Goal: Communication & Community: Answer question/provide support

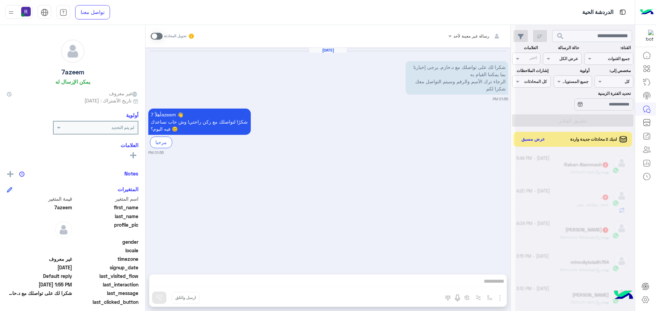
scroll to position [270, 0]
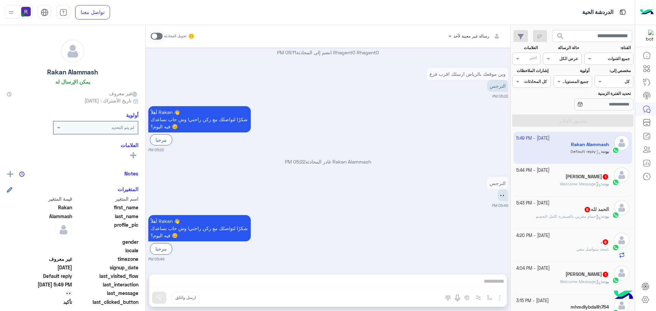
click at [578, 277] on div "[PERSON_NAME] 1" at bounding box center [562, 275] width 93 height 7
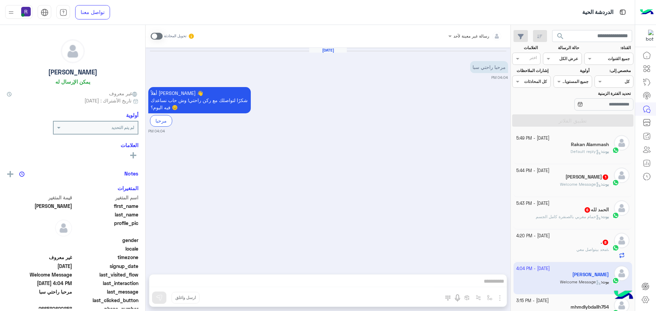
click at [606, 242] on span "8" at bounding box center [605, 242] width 5 height 5
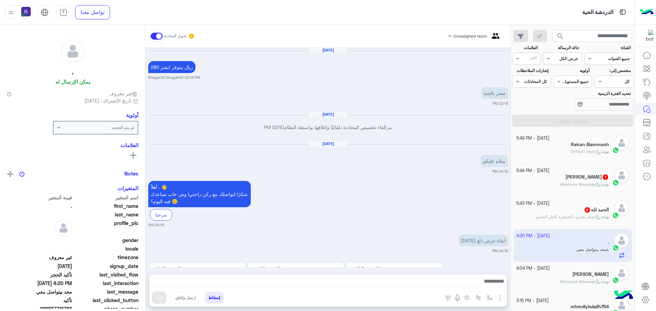
scroll to position [554, 0]
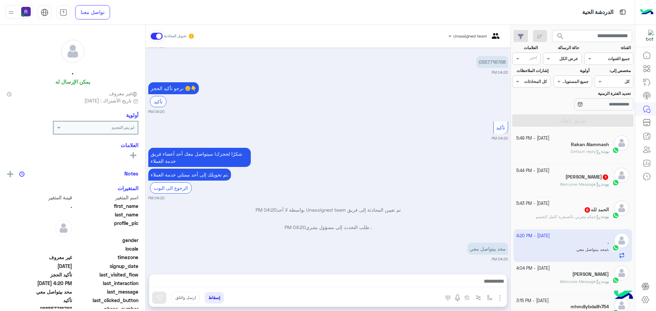
click at [573, 216] on span "حمام مغربي بالصنفرة كامل الجسم" at bounding box center [568, 216] width 65 height 5
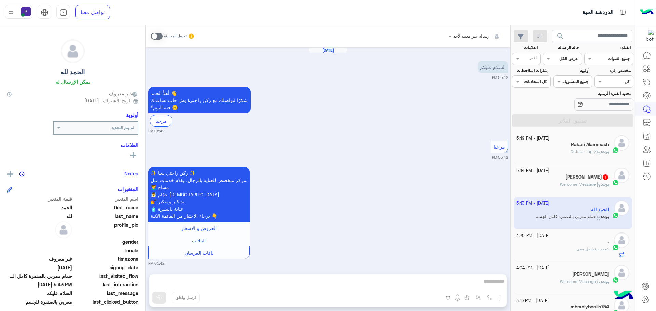
scroll to position [573, 0]
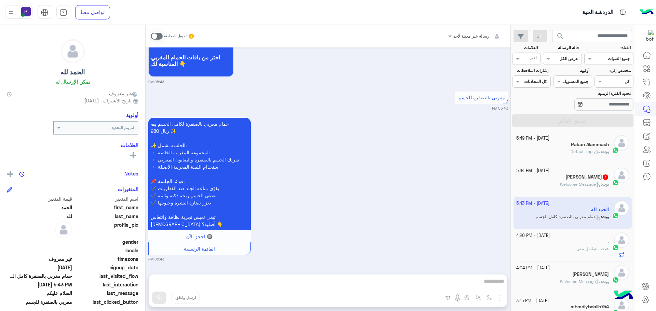
click at [576, 183] on span "Welcome Message" at bounding box center [580, 184] width 41 height 5
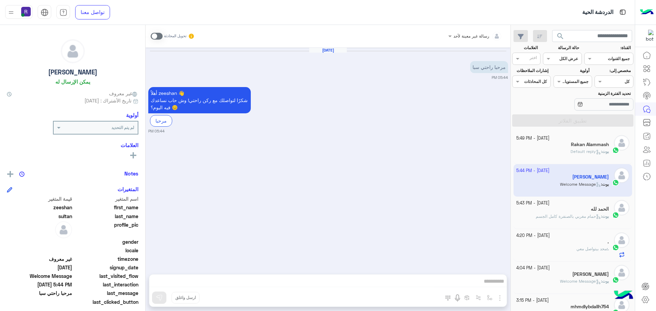
click at [578, 151] on span "Default reply" at bounding box center [586, 151] width 30 height 5
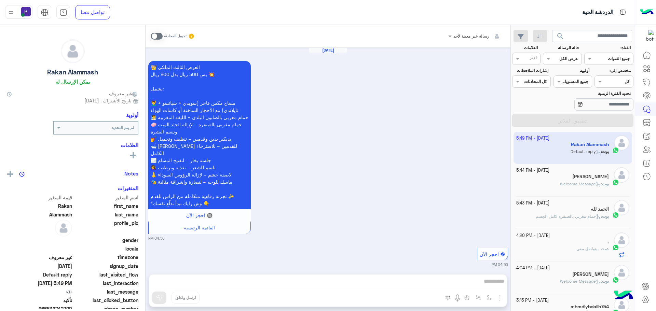
scroll to position [595, 0]
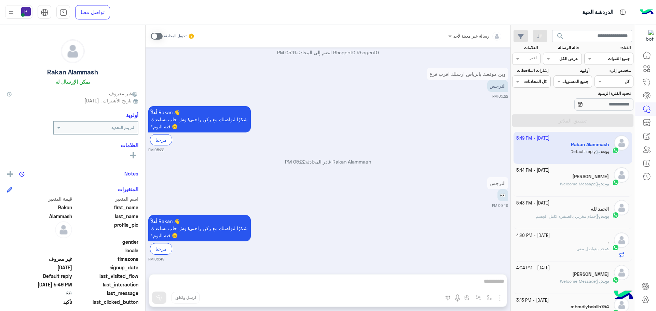
click at [159, 36] on span at bounding box center [157, 36] width 12 height 7
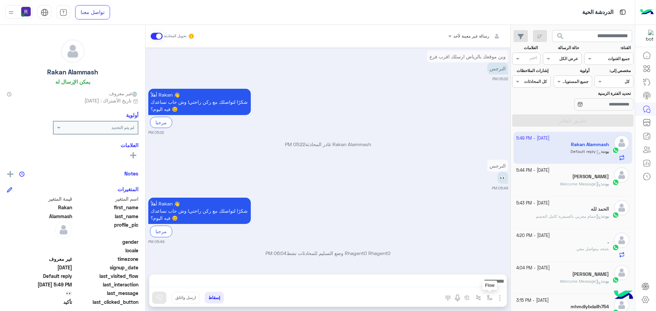
drag, startPoint x: 491, startPoint y: 301, endPoint x: 491, endPoint y: 295, distance: 5.8
click at [491, 301] on button "button" at bounding box center [489, 297] width 11 height 11
click at [484, 278] on div "أدخل اسم مجموعة الرسائل" at bounding box center [465, 283] width 59 height 12
click at [479, 243] on div "لبن" at bounding box center [465, 240] width 59 height 13
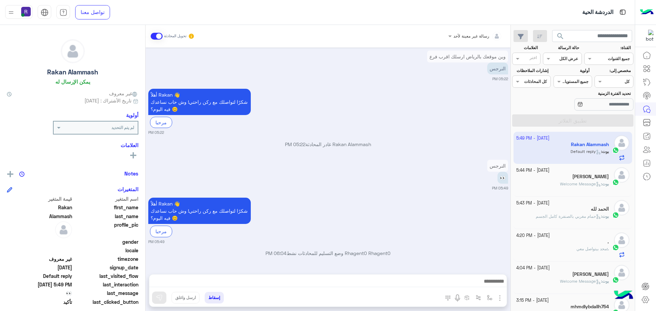
type textarea "***"
click at [158, 297] on img at bounding box center [159, 297] width 7 height 7
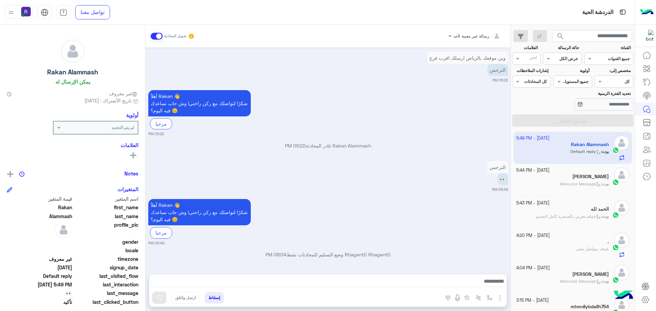
scroll to position [612, 0]
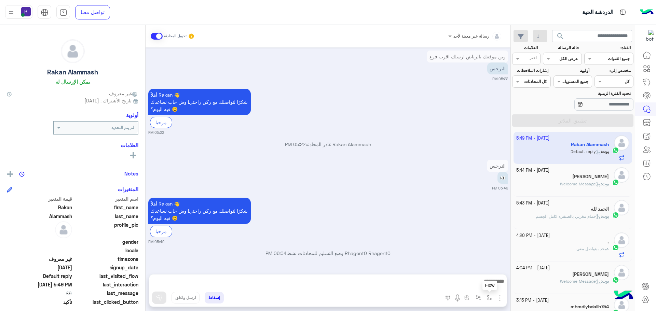
click at [485, 295] on button "button" at bounding box center [489, 297] width 11 height 11
click at [480, 283] on input "text" at bounding box center [474, 282] width 35 height 6
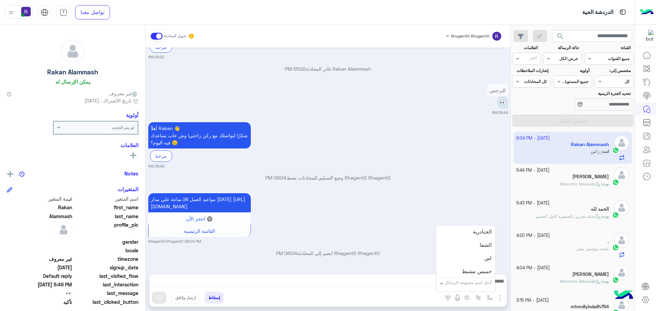
scroll to position [444, 0]
click at [477, 250] on span "الجنادرية" at bounding box center [482, 249] width 19 height 6
type textarea "*********"
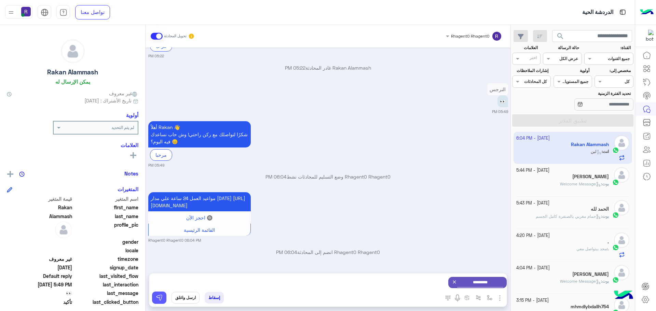
click at [161, 300] on img at bounding box center [159, 297] width 7 height 7
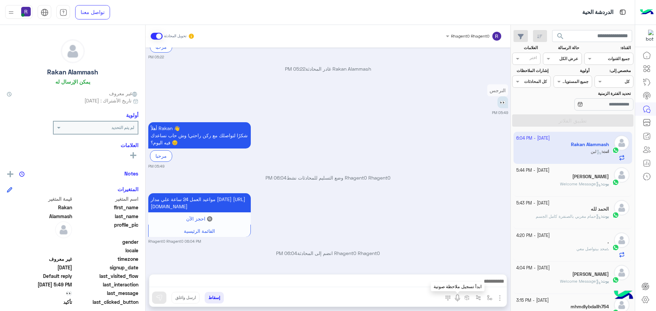
scroll to position [695, 0]
click at [490, 300] on img "button" at bounding box center [489, 297] width 5 height 5
click at [486, 288] on div "أدخل اسم مجموعة الرسائل" at bounding box center [465, 283] width 59 height 12
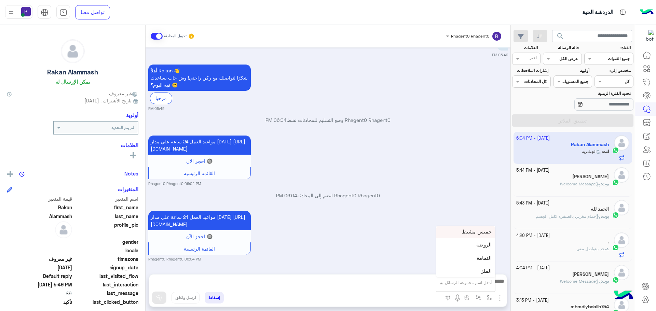
scroll to position [512, 0]
click at [472, 231] on div "الروضة" at bounding box center [465, 233] width 59 height 13
type textarea "******"
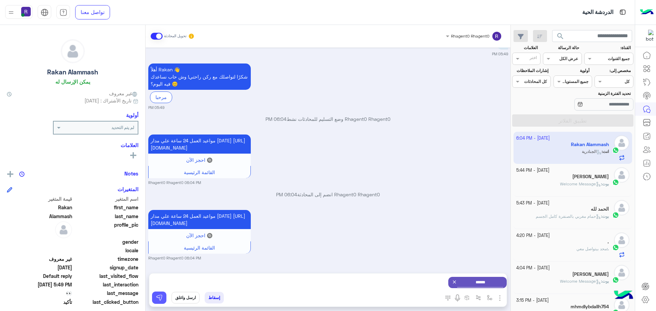
click at [154, 297] on button at bounding box center [159, 298] width 14 height 12
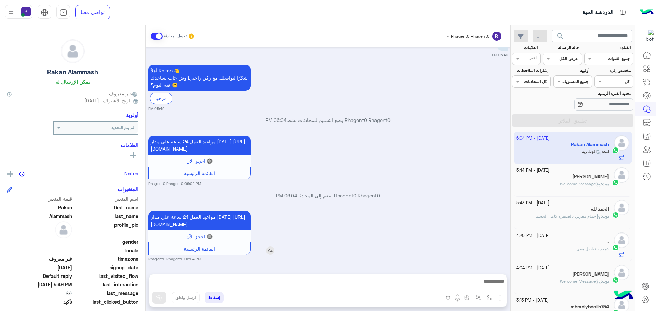
scroll to position [760, 0]
click at [587, 178] on h5 "[PERSON_NAME]" at bounding box center [590, 177] width 37 height 6
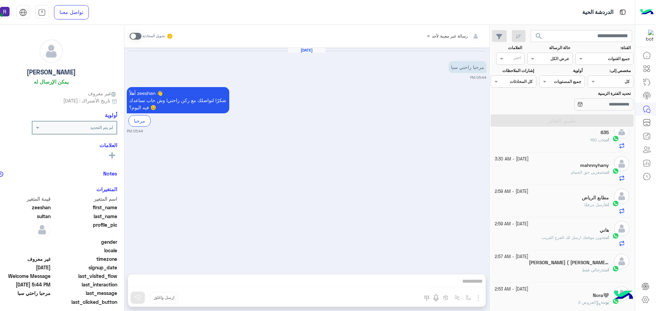
scroll to position [208, 0]
click at [578, 235] on span "وين موقعك ارسل لك الفرع القريب" at bounding box center [571, 236] width 60 height 5
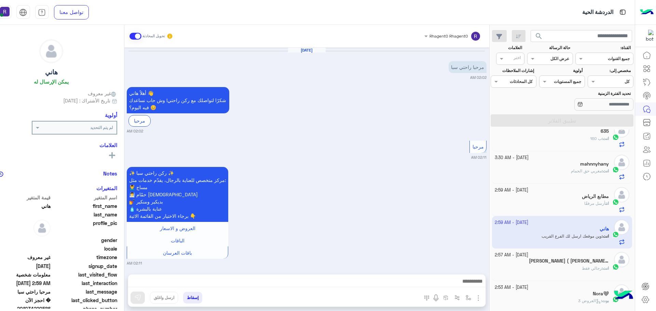
scroll to position [355, 0]
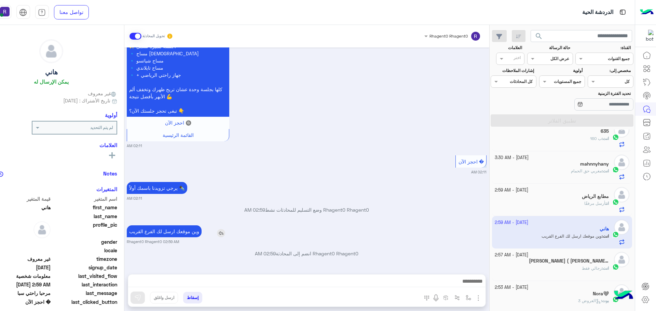
click at [164, 230] on p "وين موقعك ارسل لك الفرع القريب" at bounding box center [164, 231] width 75 height 12
type textarea "**"
click at [164, 230] on p "وين موقعك ارسل لك الفرع القريب" at bounding box center [164, 231] width 75 height 12
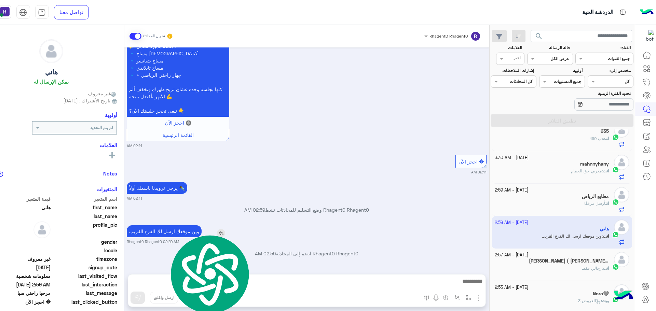
click at [164, 230] on p "وين موقعك ارسل لك الفرع القريب" at bounding box center [164, 231] width 75 height 12
copy app-msgs-text
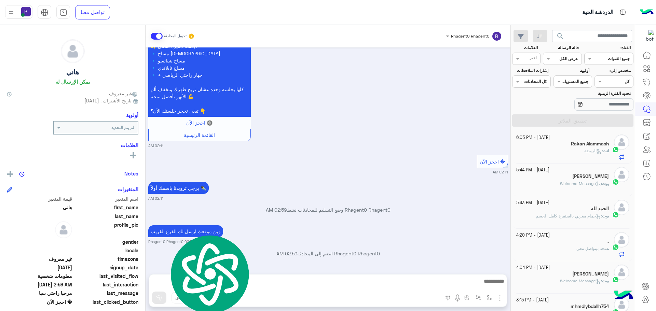
scroll to position [0, 0]
click at [581, 178] on h5 "[PERSON_NAME]" at bounding box center [590, 177] width 37 height 6
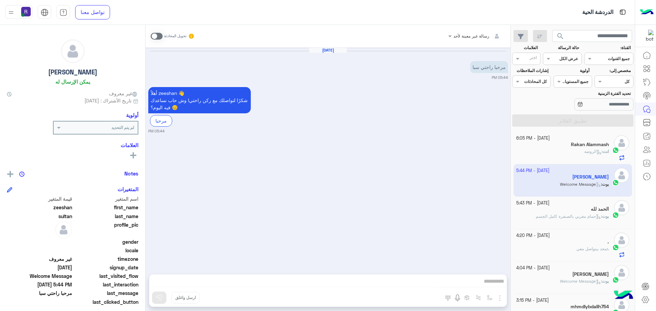
click at [160, 36] on span at bounding box center [157, 36] width 12 height 7
click at [503, 297] on img "button" at bounding box center [500, 298] width 8 height 8
click at [495, 284] on img at bounding box center [497, 283] width 5 height 8
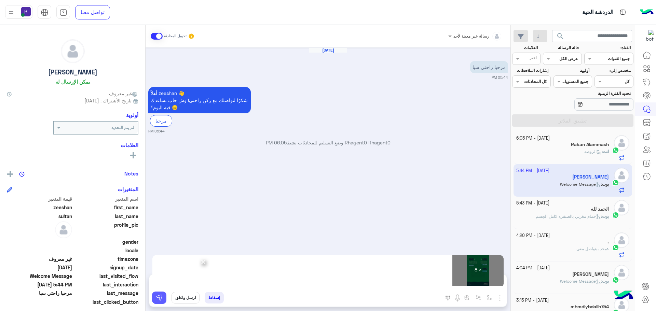
click at [164, 296] on button at bounding box center [159, 298] width 14 height 12
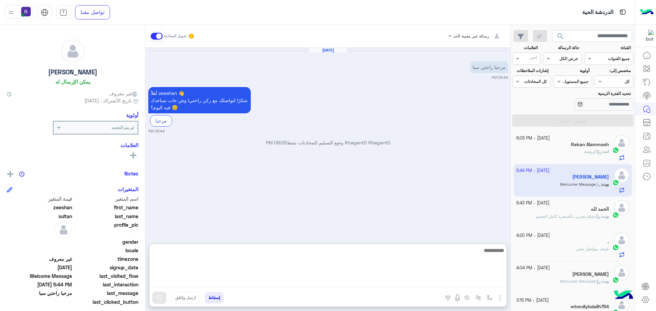
paste textarea "**********"
type textarea "**********"
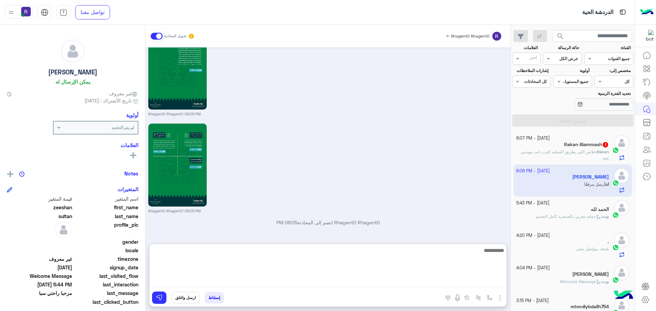
scroll to position [741, 0]
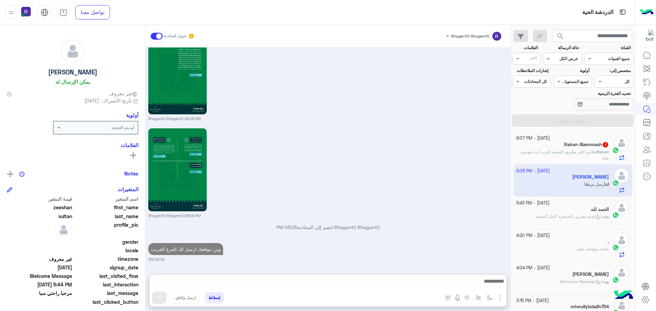
click at [590, 150] on span "خلاص اللي بطريق الثمامه اقرب انت موديتي بعيد" at bounding box center [565, 154] width 88 height 11
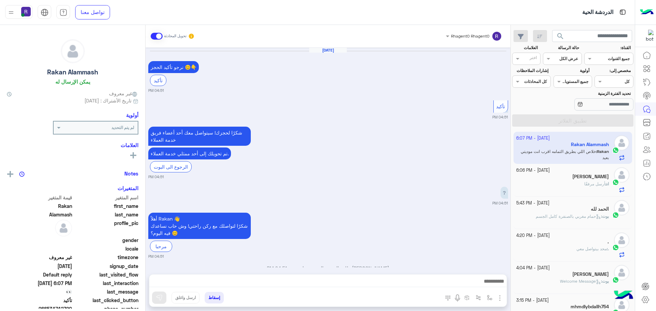
scroll to position [533, 0]
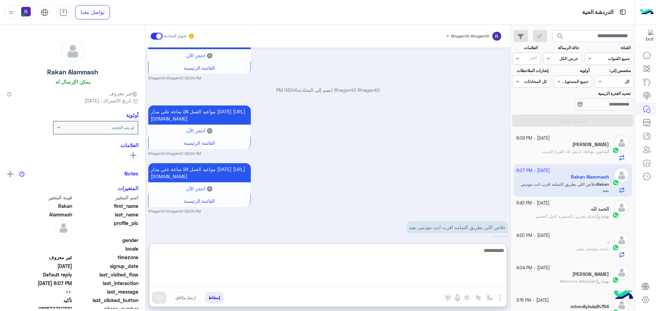
click at [343, 280] on textarea at bounding box center [327, 266] width 357 height 41
type textarea "**********"
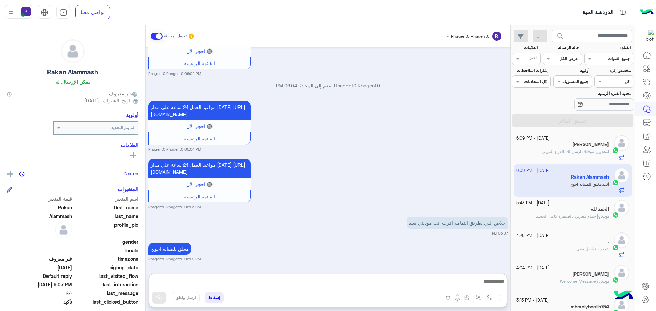
click at [375, 241] on div "مغلق للصيانه اخوي Rhagent0 Rhagent0 06:09 PM" at bounding box center [328, 251] width 360 height 21
click at [570, 215] on span "حمام مغربي بالصنفرة كامل الجسم" at bounding box center [568, 216] width 65 height 5
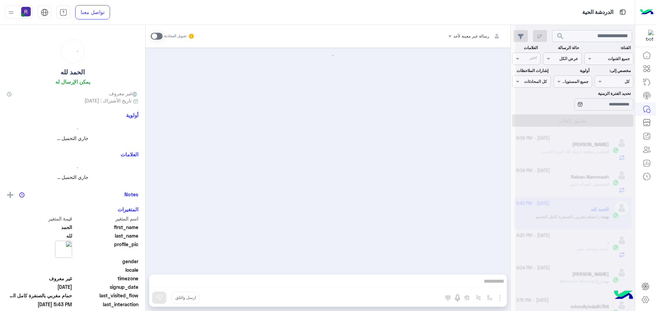
scroll to position [573, 0]
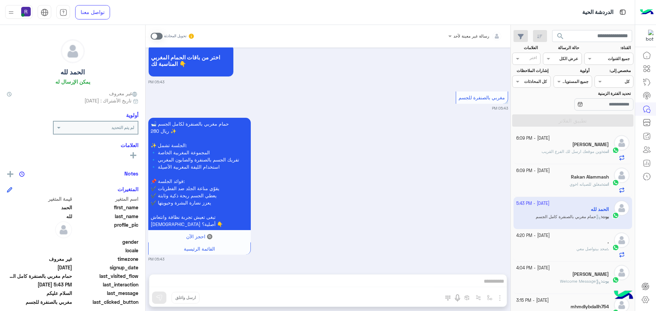
click at [161, 36] on span at bounding box center [157, 36] width 12 height 7
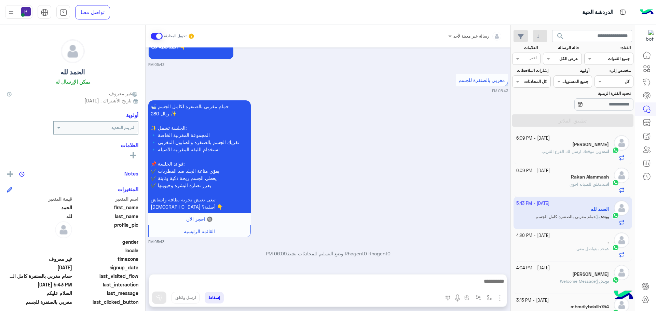
click at [499, 298] on img "button" at bounding box center [500, 298] width 8 height 8
click at [493, 283] on button "الصور" at bounding box center [489, 283] width 29 height 14
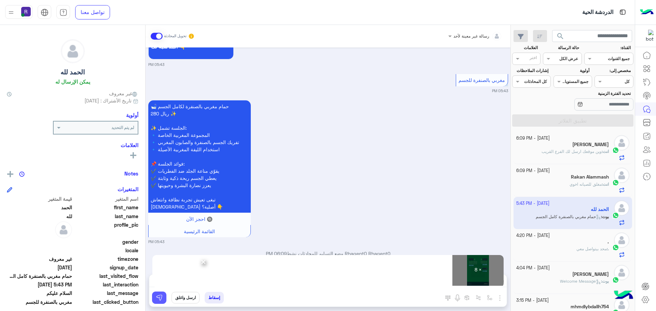
click at [165, 296] on button at bounding box center [159, 298] width 14 height 12
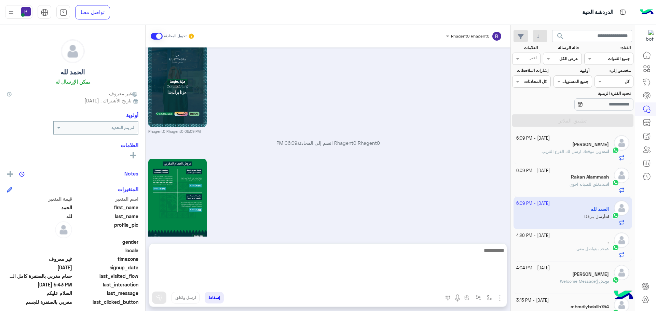
scroll to position [1387, 0]
paste textarea "**********"
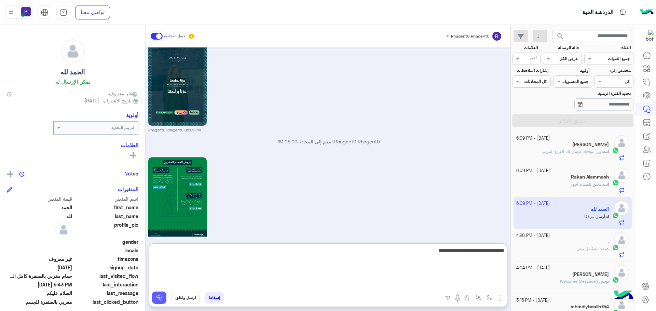
type textarea "**********"
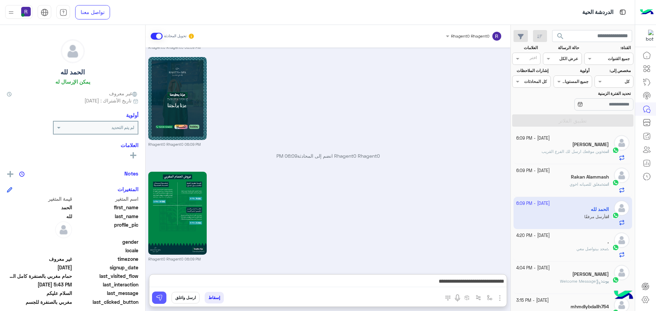
drag, startPoint x: 162, startPoint y: 296, endPoint x: 167, endPoint y: 297, distance: 4.8
click at [162, 296] on img at bounding box center [159, 297] width 7 height 7
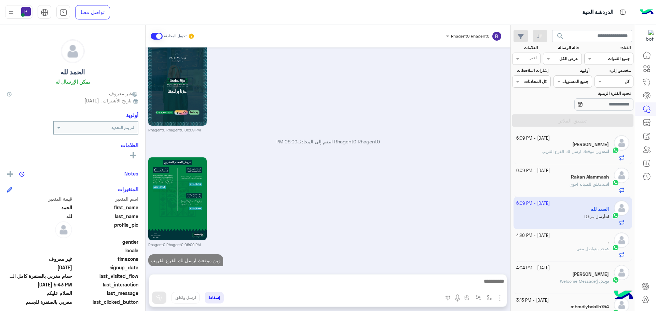
scroll to position [1412, 0]
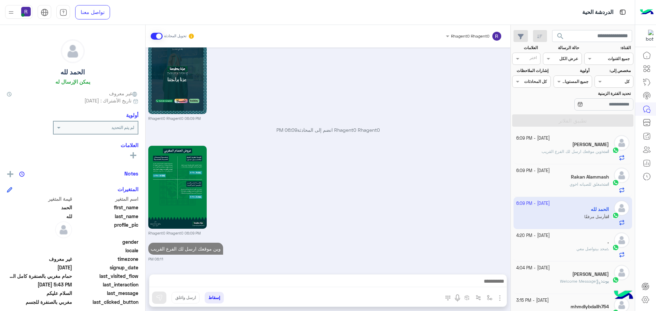
click at [591, 252] on p ". : محد بيتواصل معي" at bounding box center [592, 249] width 32 height 6
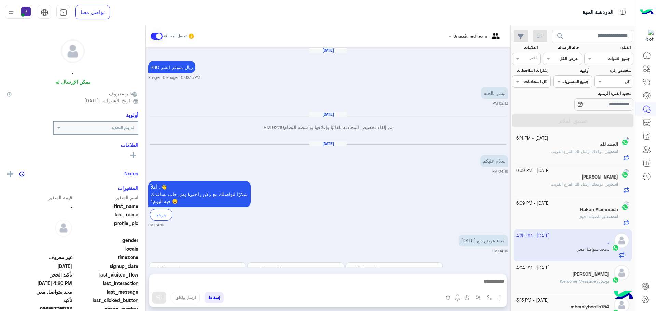
scroll to position [554, 0]
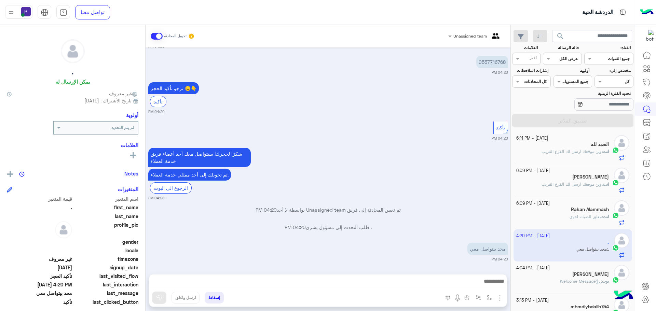
click at [595, 147] on h5 "الحمد لله" at bounding box center [600, 145] width 18 height 6
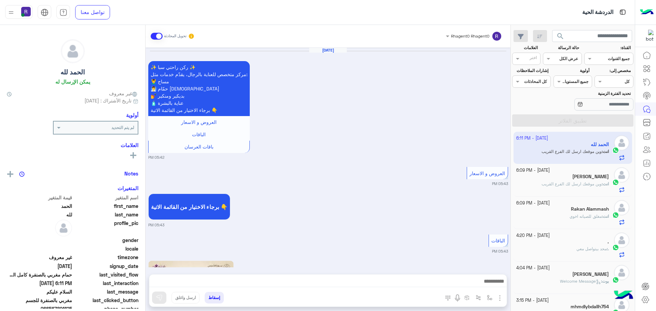
scroll to position [1306, 0]
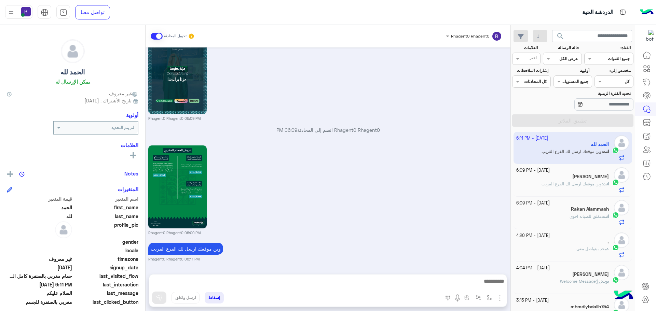
click at [598, 184] on span "وين موقعك ارسل لك الفرع القريب" at bounding box center [571, 183] width 60 height 5
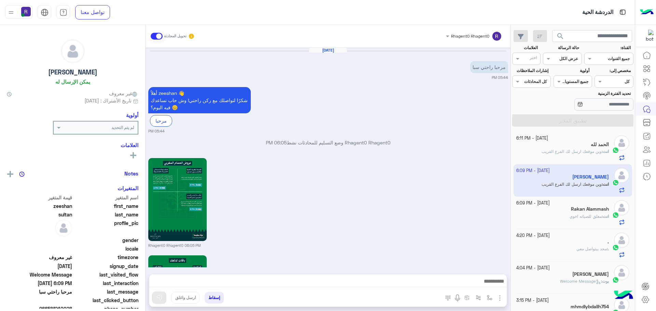
scroll to position [710, 0]
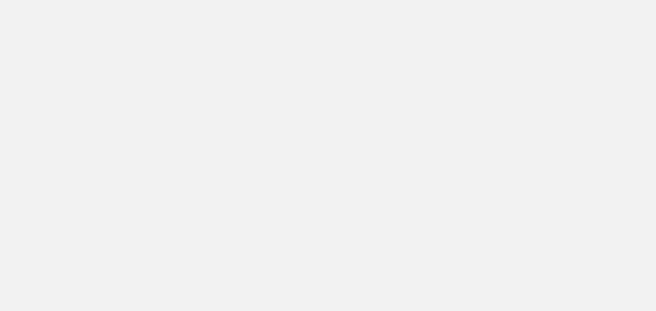
scroll to position [258, 0]
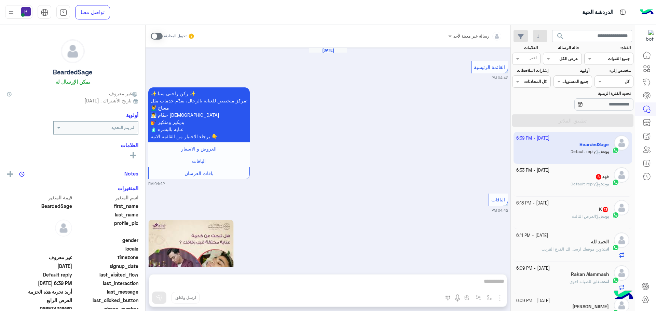
scroll to position [2371, 0]
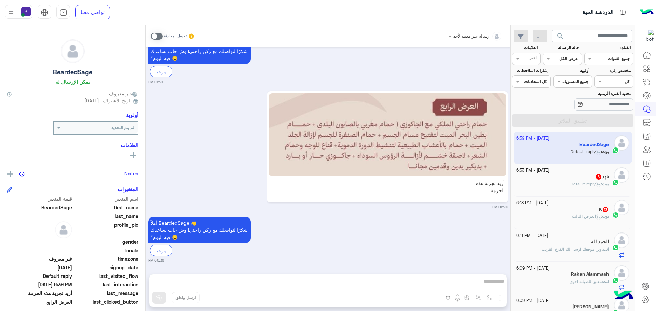
click at [161, 35] on span at bounding box center [157, 36] width 12 height 7
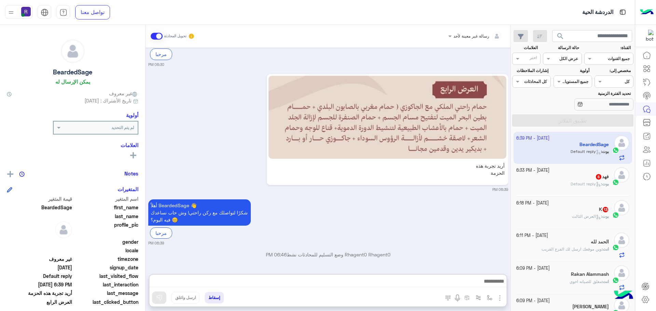
drag, startPoint x: 294, startPoint y: 285, endPoint x: 433, endPoint y: 206, distance: 159.5
click at [433, 206] on div "أهلاً BeardedSage 👋 شكرًا لتواصلك مع ركن راحتي! وش حاب نساعدك فيه اليوم؟ 😊 مرحب…" at bounding box center [328, 222] width 360 height 49
click at [498, 299] on img "button" at bounding box center [500, 298] width 8 height 8
click at [494, 284] on button "الصور" at bounding box center [489, 283] width 29 height 14
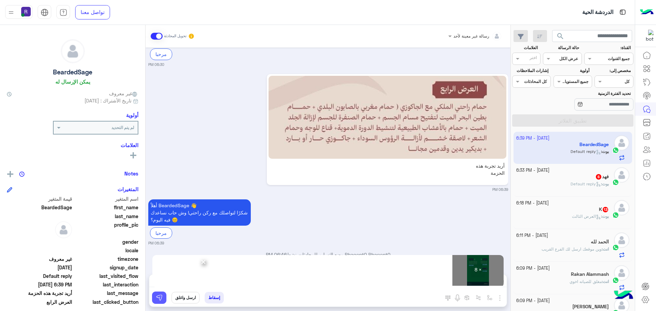
click at [163, 299] on button at bounding box center [159, 298] width 14 height 12
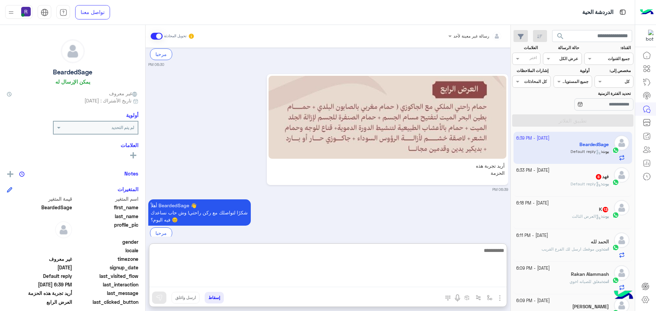
paste textarea "**********"
type textarea "**********"
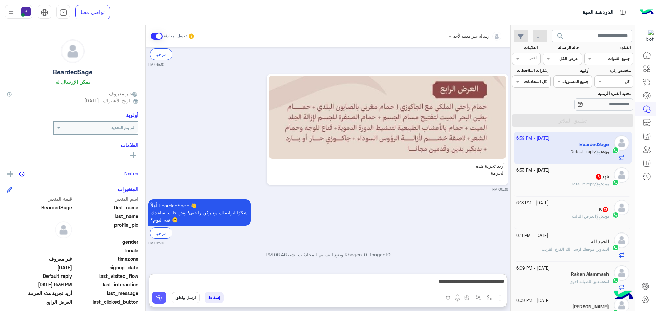
click at [159, 300] on img at bounding box center [159, 297] width 7 height 7
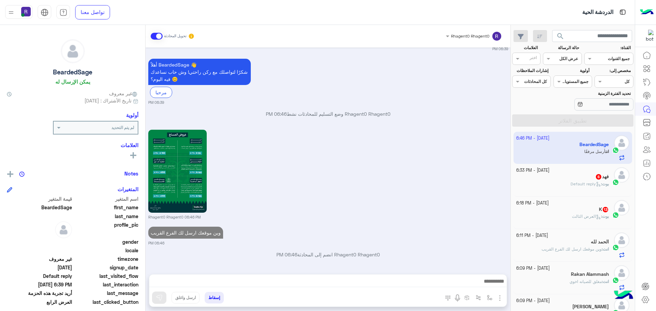
scroll to position [2626, 0]
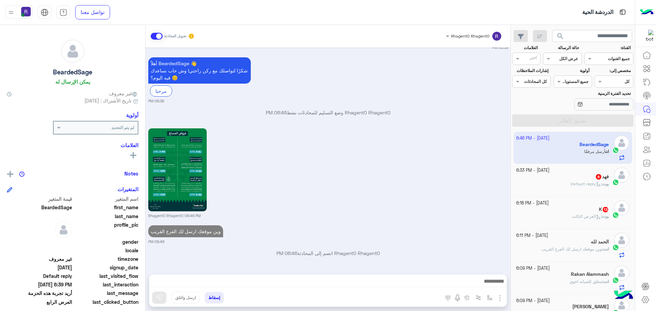
click at [562, 179] on div "فهد 6" at bounding box center [562, 177] width 93 height 7
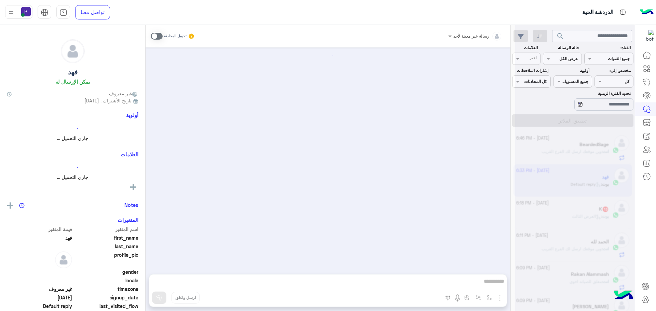
scroll to position [425, 0]
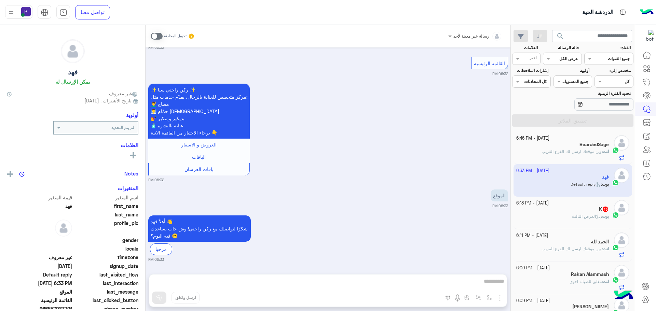
click at [159, 33] on span at bounding box center [157, 36] width 12 height 7
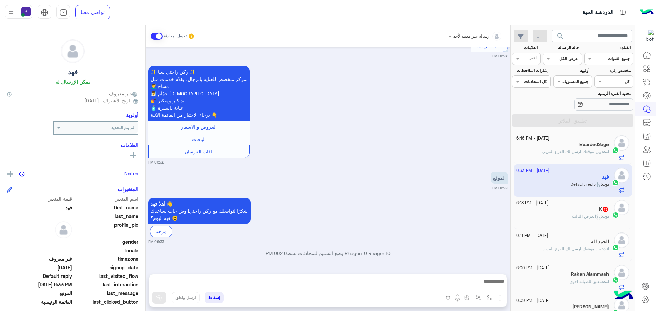
click at [500, 299] on img "button" at bounding box center [500, 298] width 8 height 8
click at [492, 285] on span "الصور" at bounding box center [486, 283] width 13 height 8
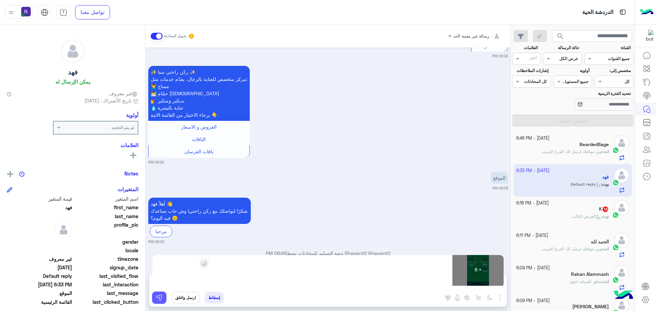
click at [162, 298] on img at bounding box center [159, 297] width 7 height 7
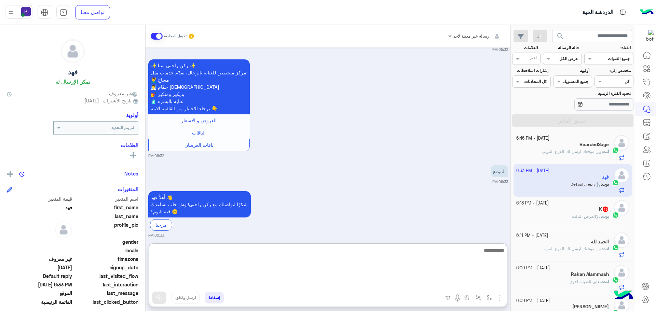
paste textarea "**********"
type textarea "**********"
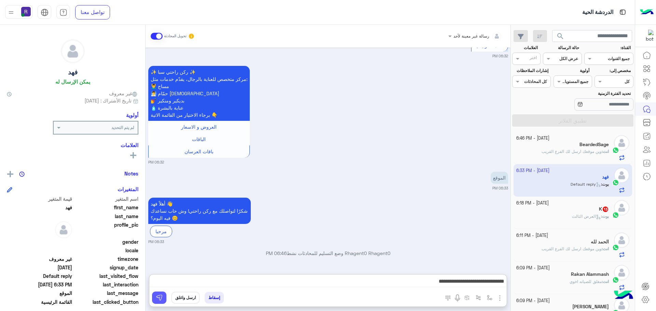
click at [164, 296] on button at bounding box center [159, 298] width 14 height 12
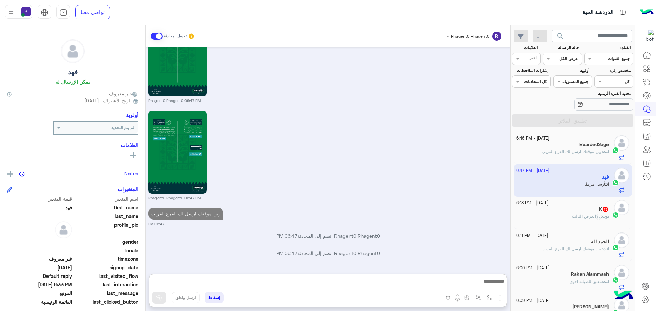
drag, startPoint x: 197, startPoint y: 284, endPoint x: 442, endPoint y: 157, distance: 275.3
click at [442, 157] on div "Rhagent0 Rhagent0 06:47 PM" at bounding box center [328, 155] width 360 height 92
click at [592, 217] on span "العرض الثالث" at bounding box center [586, 216] width 29 height 5
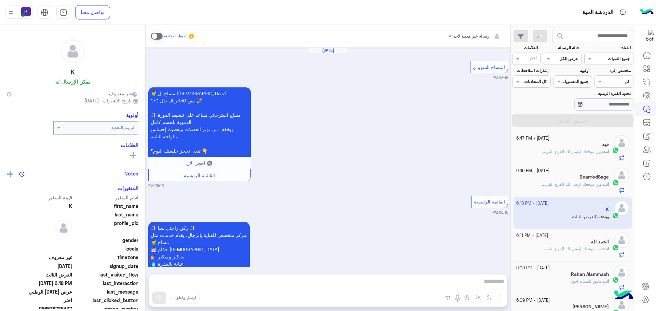
scroll to position [1320, 0]
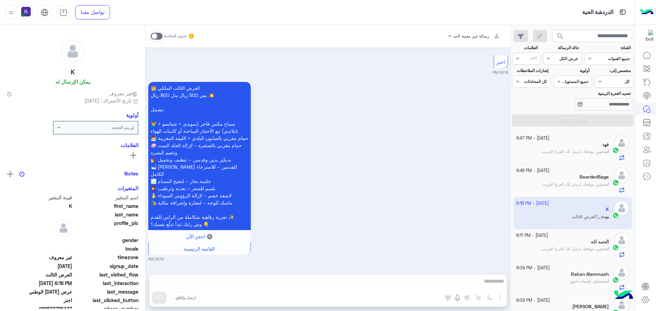
click at [158, 37] on span at bounding box center [157, 36] width 12 height 7
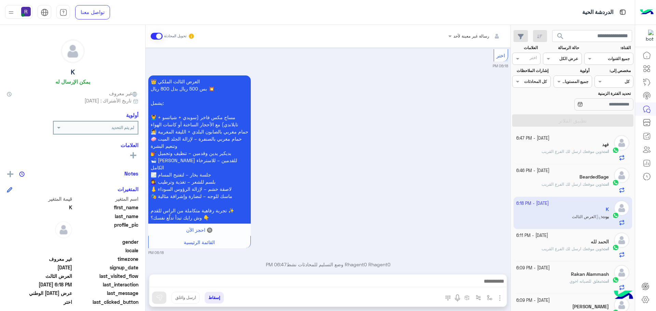
scroll to position [1338, 0]
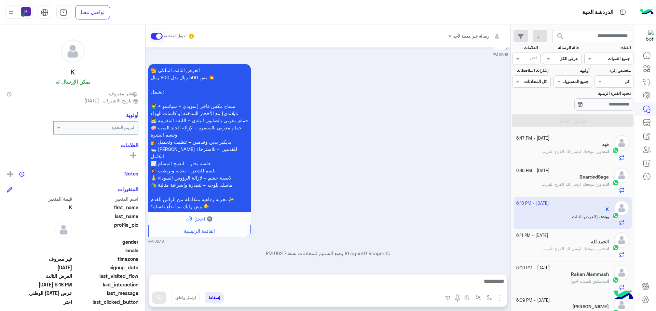
click at [499, 298] on img "button" at bounding box center [500, 298] width 8 height 8
click at [494, 285] on button "الصور" at bounding box center [489, 283] width 29 height 14
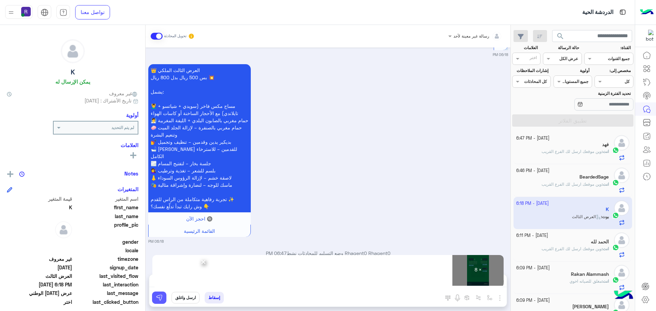
click at [160, 297] on img at bounding box center [159, 297] width 7 height 7
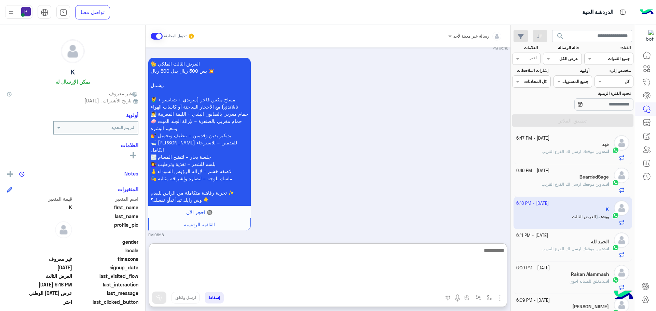
paste textarea "**********"
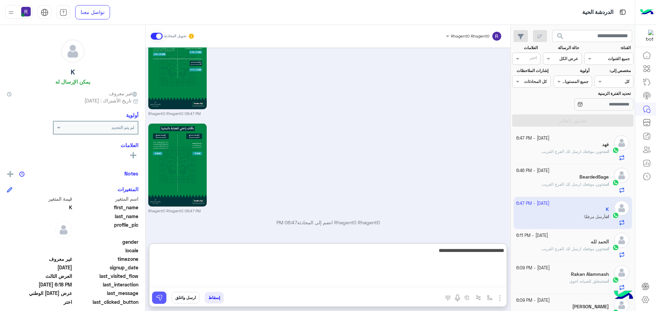
type textarea "**********"
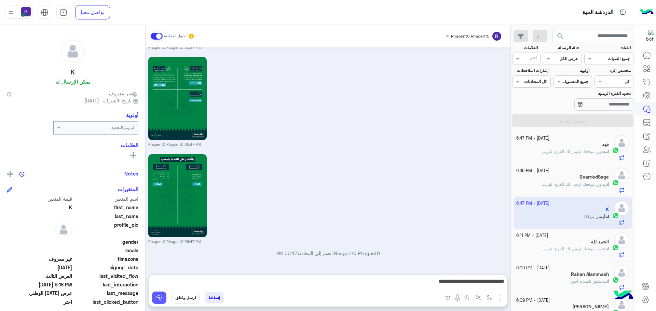
click at [158, 298] on img at bounding box center [159, 297] width 7 height 7
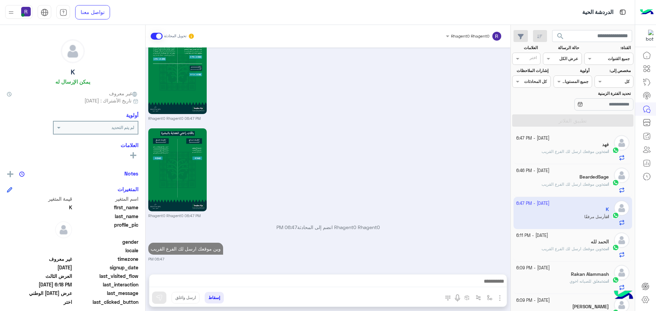
scroll to position [2158, 0]
click at [575, 245] on div "الحمد لله" at bounding box center [562, 242] width 93 height 7
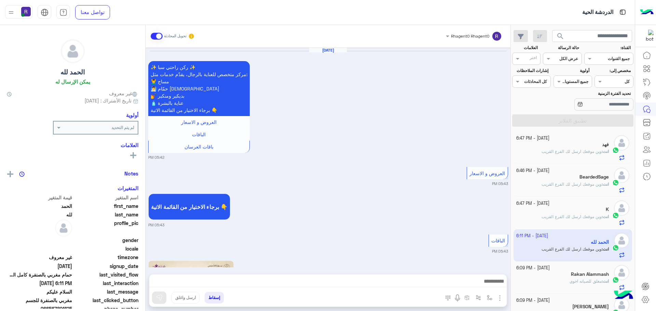
scroll to position [1306, 0]
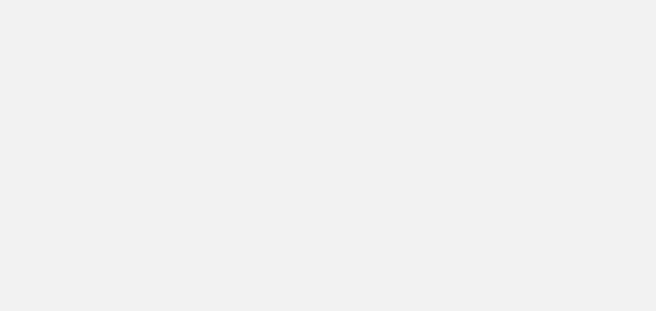
scroll to position [258, 0]
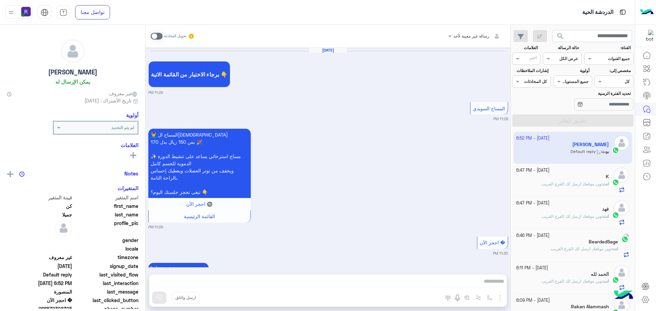
scroll to position [2524, 0]
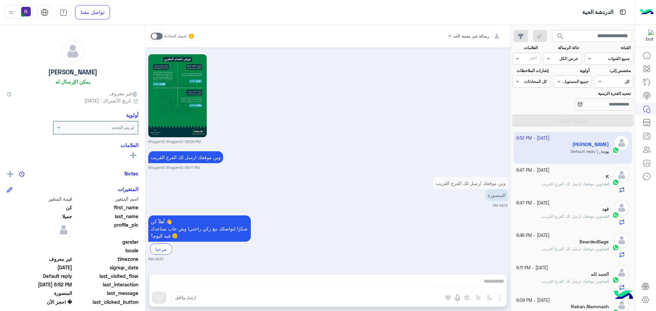
click at [160, 36] on span at bounding box center [157, 36] width 12 height 7
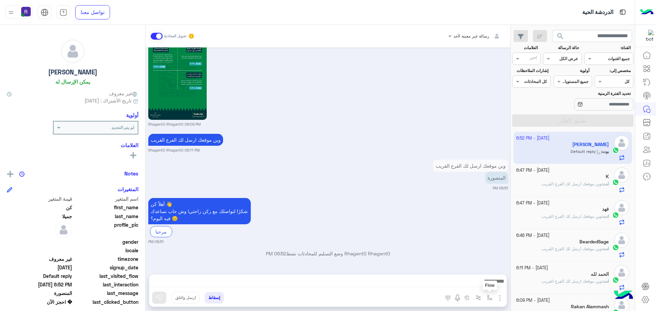
click at [491, 297] on img "button" at bounding box center [489, 297] width 5 height 5
click at [484, 283] on input "text" at bounding box center [474, 282] width 35 height 6
click at [478, 227] on div "الشفا" at bounding box center [465, 227] width 59 height 13
type textarea "*****"
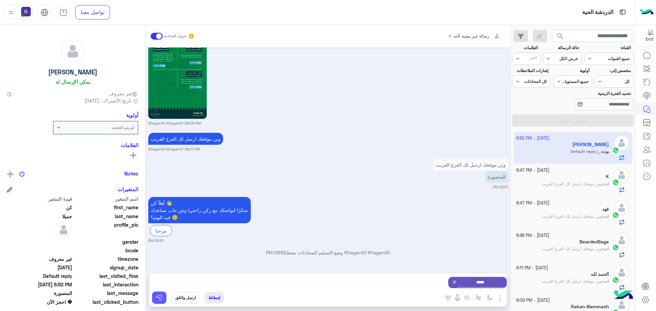
click at [153, 298] on button at bounding box center [159, 298] width 14 height 12
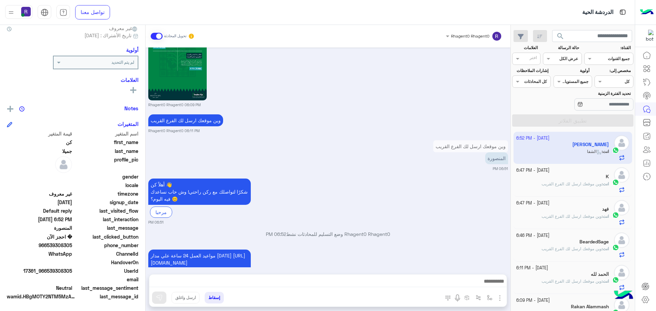
scroll to position [2624, 0]
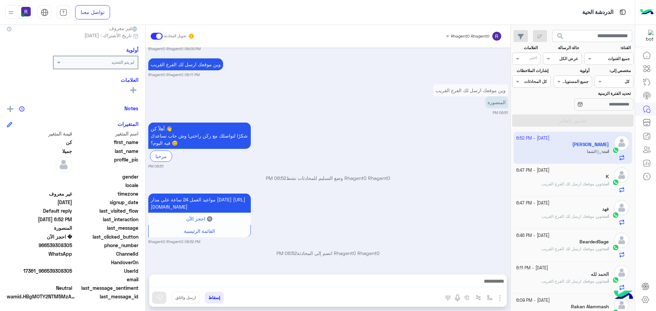
click at [588, 187] on p "انت : وين موقعك ارسل لك الفرع القريب" at bounding box center [574, 184] width 67 height 6
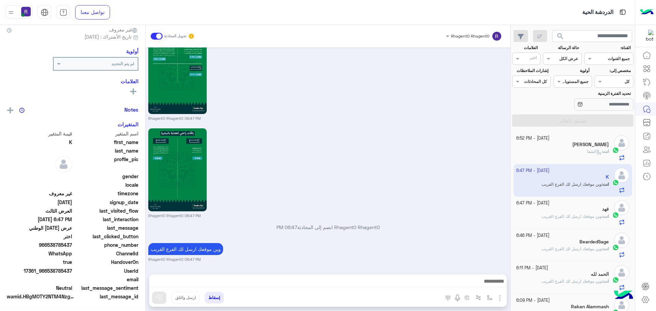
scroll to position [65, 0]
click at [593, 145] on h5 "كن جميلا 3" at bounding box center [586, 145] width 43 height 6
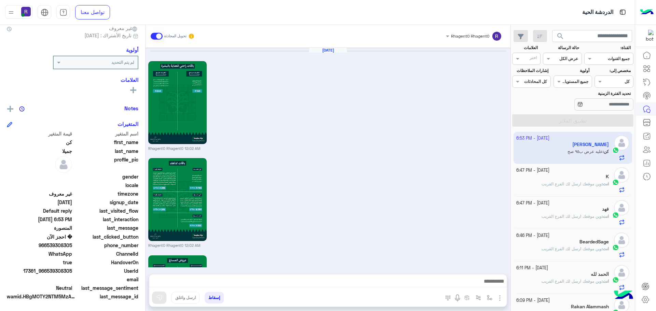
scroll to position [924, 0]
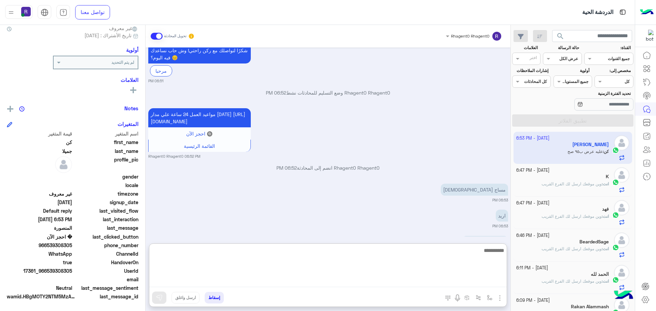
click at [247, 282] on textarea at bounding box center [327, 266] width 357 height 41
type textarea "****"
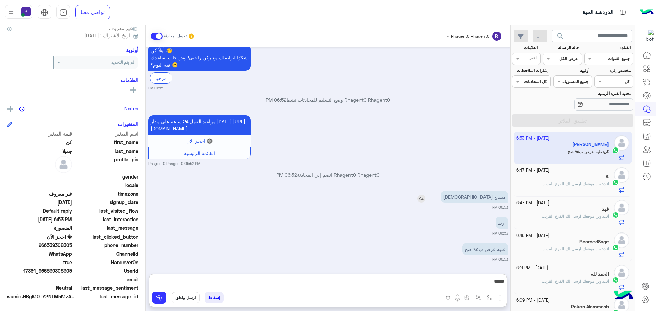
click at [425, 199] on img at bounding box center [421, 199] width 8 height 8
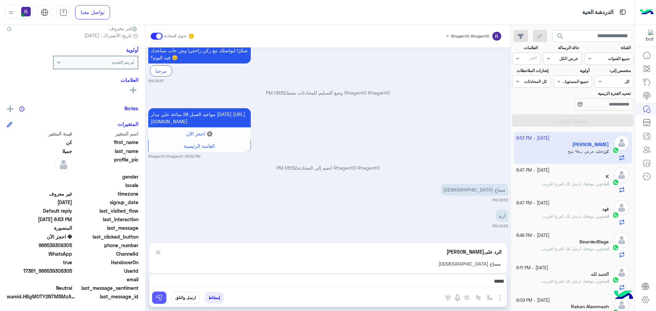
click at [164, 299] on button at bounding box center [159, 298] width 14 height 12
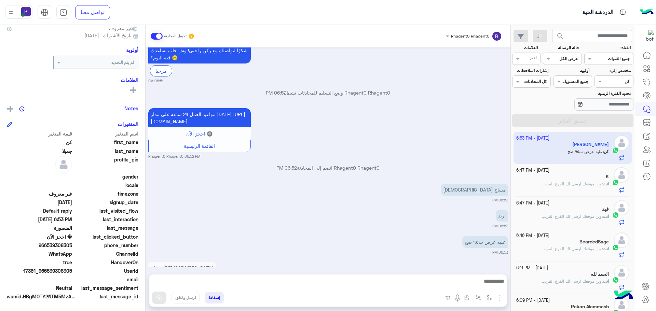
scroll to position [963, 0]
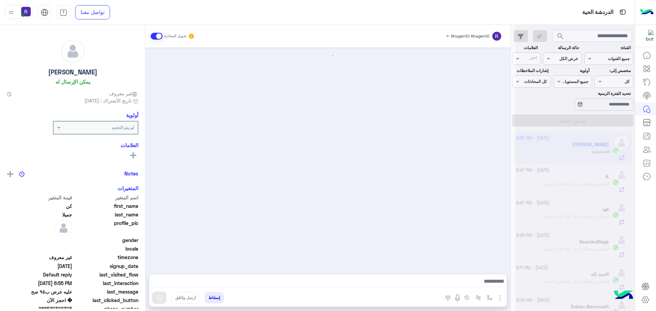
scroll to position [865, 0]
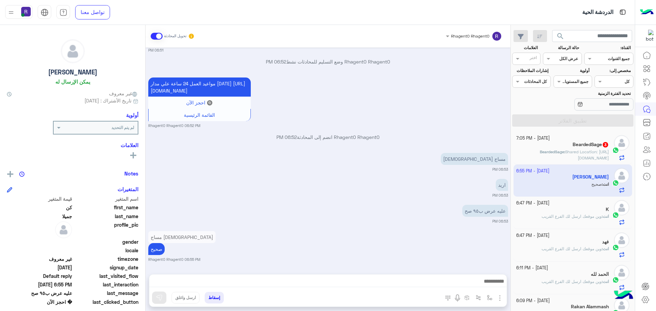
click at [593, 157] on span "Shared Location: https://maps.google.com/maps?q=24.69220722046,46.706231944263" at bounding box center [587, 154] width 44 height 11
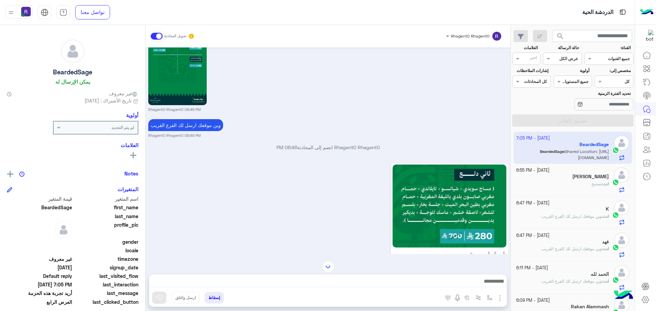
scroll to position [1400, 0]
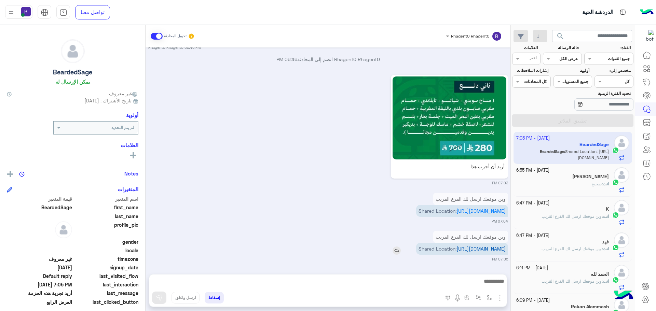
click at [472, 249] on link "https://maps.google.com/maps?q=24.69220722046,46.706231944263" at bounding box center [480, 249] width 49 height 6
click at [489, 299] on img "button" at bounding box center [489, 297] width 5 height 5
click at [485, 286] on div "أدخل اسم مجموعة الرسائل" at bounding box center [468, 283] width 47 height 6
click at [478, 272] on div "لبن" at bounding box center [465, 275] width 59 height 13
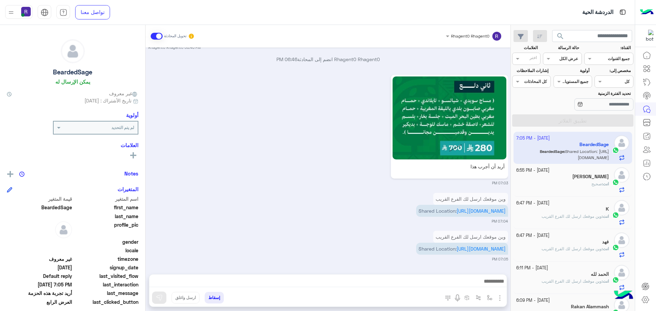
type textarea "***"
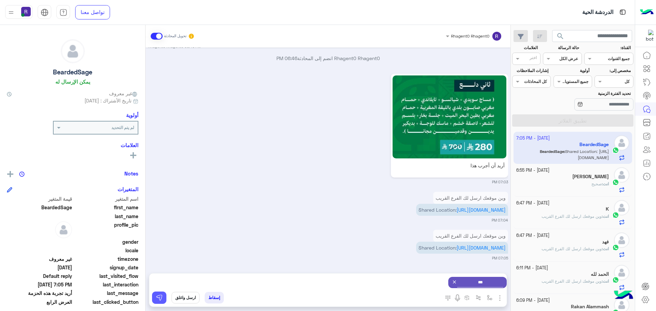
click at [160, 299] on img at bounding box center [159, 297] width 7 height 7
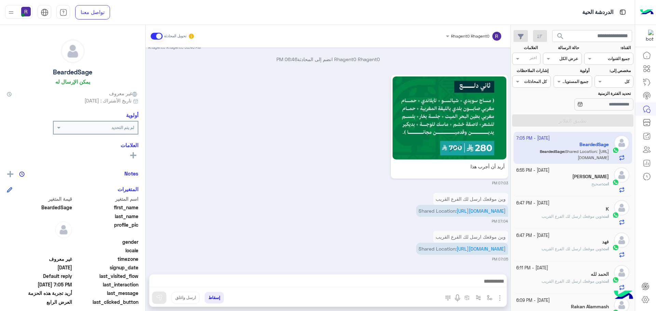
scroll to position [1400, 0]
click at [489, 298] on img "button" at bounding box center [489, 297] width 5 height 5
click at [482, 283] on input "text" at bounding box center [474, 282] width 35 height 6
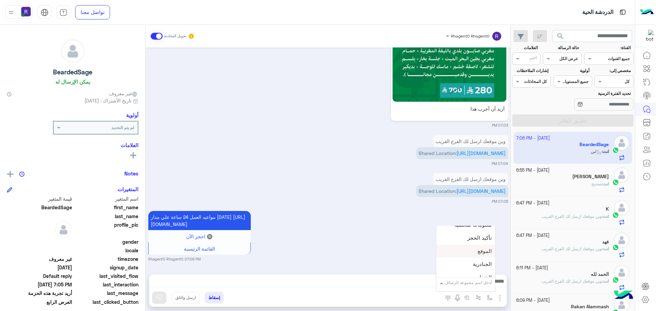
scroll to position [444, 0]
click at [474, 251] on span "الجنادرية" at bounding box center [482, 249] width 19 height 6
type textarea "*********"
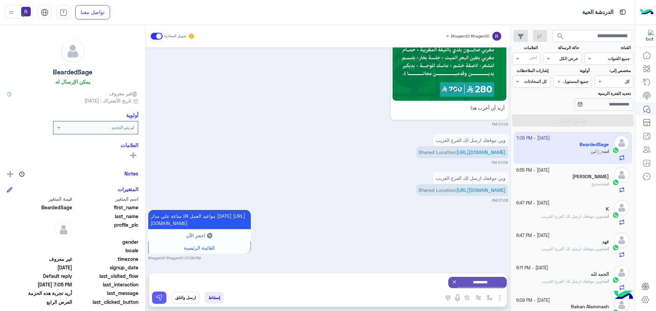
click at [164, 297] on button at bounding box center [159, 298] width 14 height 12
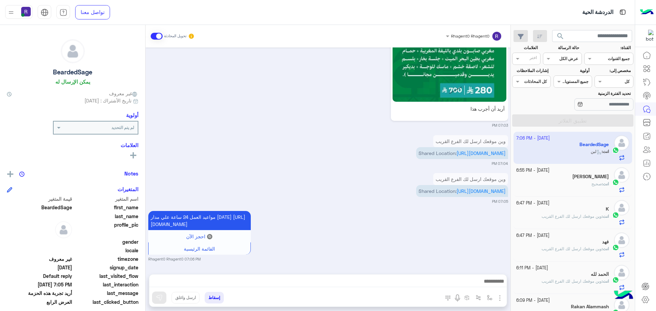
scroll to position [1465, 0]
click at [592, 188] on div "انت : صحيح" at bounding box center [562, 187] width 93 height 12
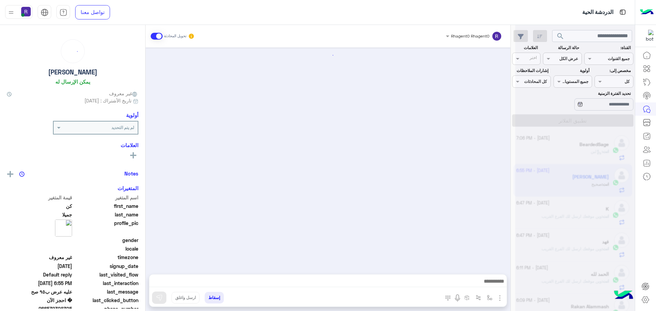
scroll to position [865, 0]
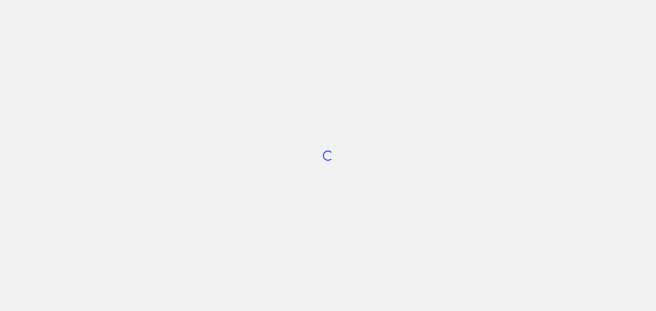
scroll to position [258, 0]
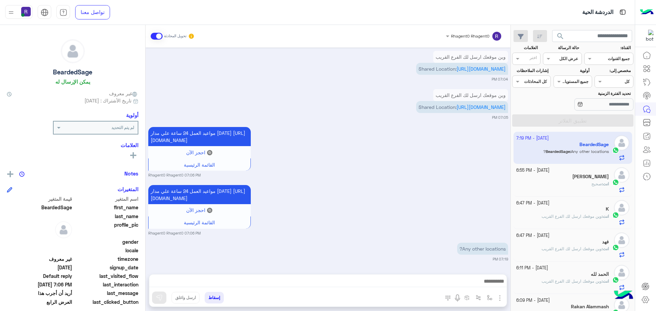
scroll to position [2426, 0]
click at [483, 203] on div "مواعيد العمل 24 ساعة علي مدار اليوم https://maps.google.com/?q=24.806667,46.864…" at bounding box center [328, 209] width 360 height 53
click at [599, 184] on span "صحيح" at bounding box center [596, 183] width 10 height 5
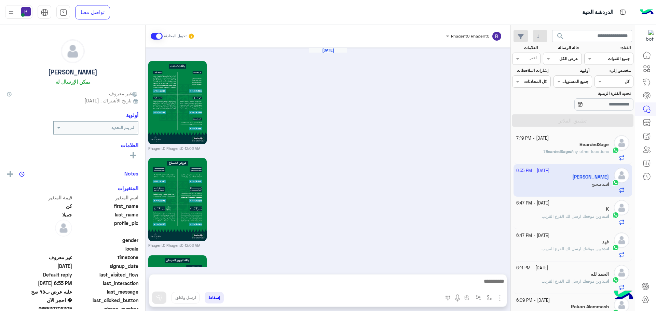
scroll to position [865, 0]
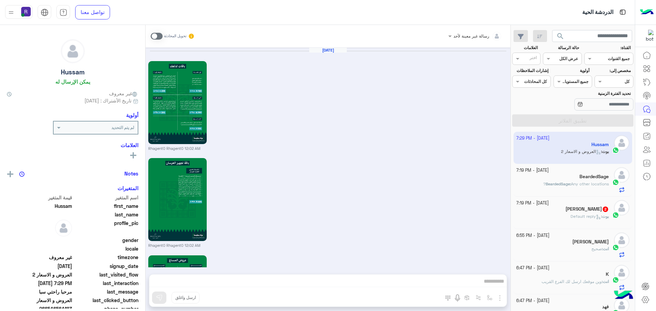
scroll to position [1152, 0]
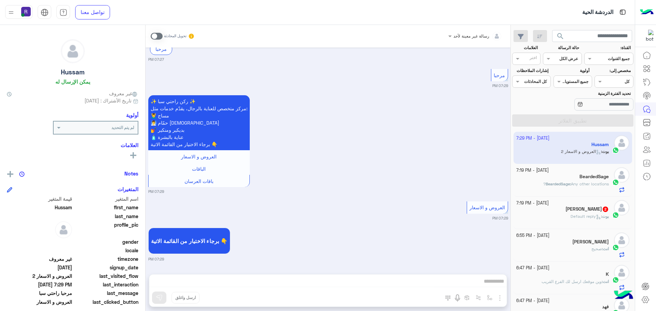
click at [561, 210] on div "[PERSON_NAME] 2" at bounding box center [562, 209] width 93 height 7
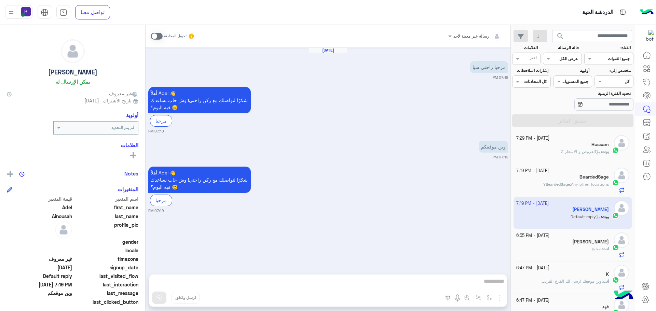
click at [159, 37] on span at bounding box center [157, 36] width 12 height 7
click at [500, 299] on img "button" at bounding box center [500, 298] width 8 height 8
click at [483, 280] on span "الصور" at bounding box center [486, 283] width 13 height 8
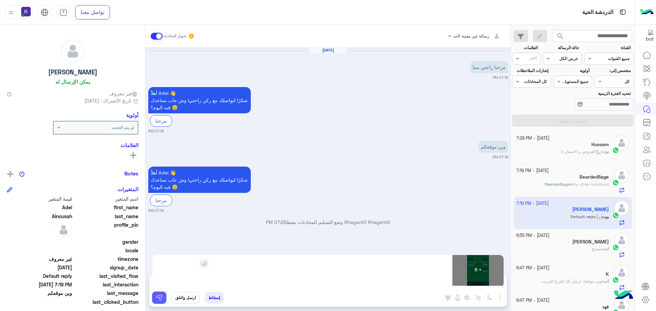
click at [160, 299] on img at bounding box center [159, 297] width 7 height 7
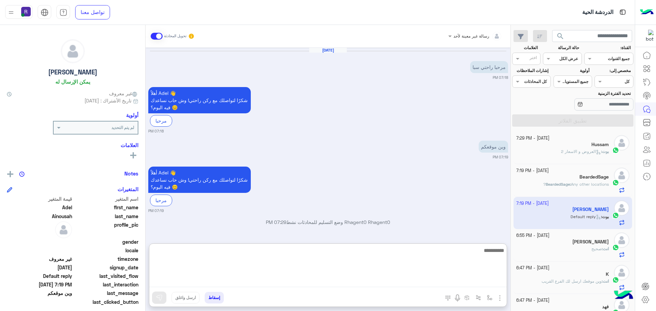
paste textarea "**********"
type textarea "**********"
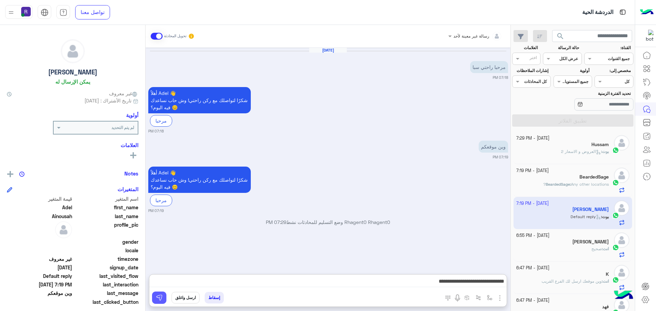
click at [162, 296] on img at bounding box center [159, 297] width 7 height 7
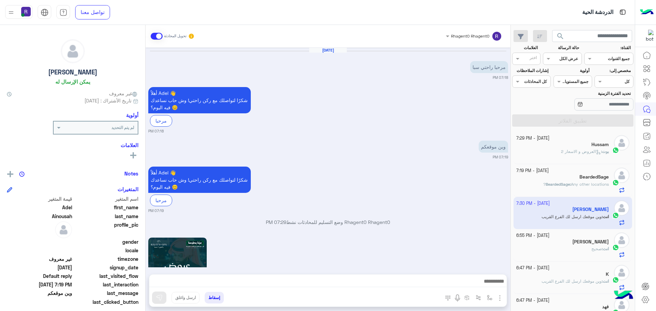
scroll to position [790, 0]
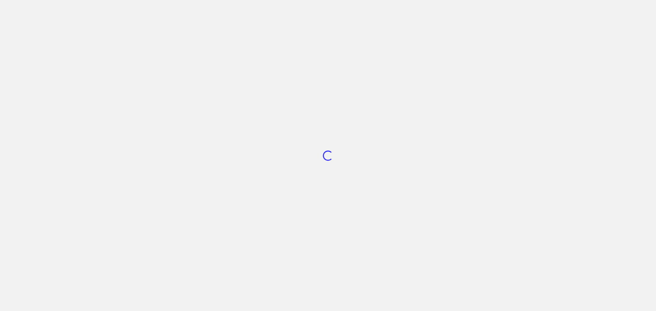
scroll to position [258, 0]
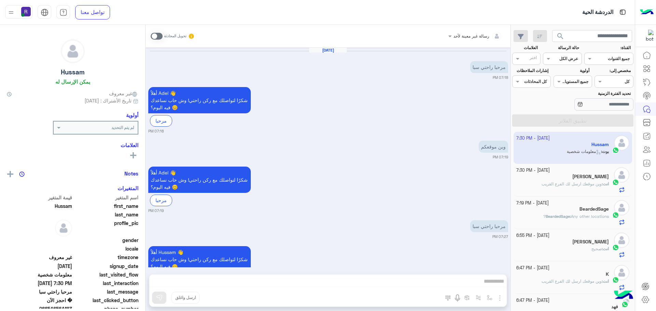
scroll to position [1306, 0]
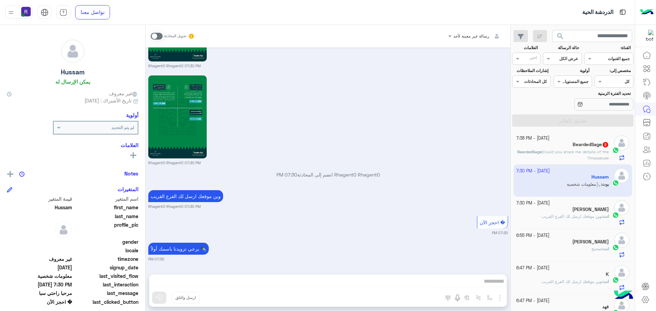
click at [577, 158] on p "BeardedSage : Could you share me details of the masseuse?" at bounding box center [562, 155] width 93 height 12
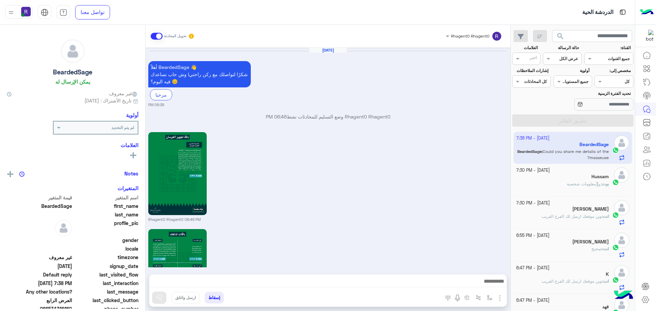
scroll to position [1148, 0]
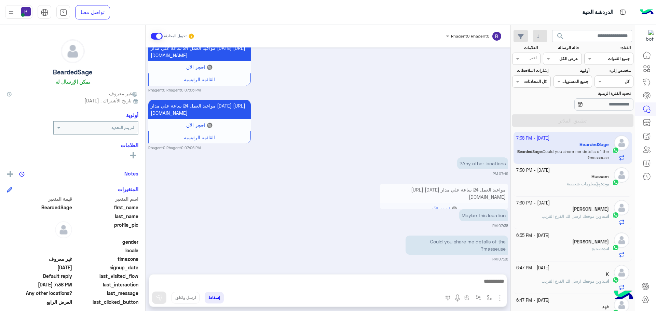
click at [558, 219] on span "وين موقعك ارسل لك الفرع القريب" at bounding box center [571, 216] width 60 height 5
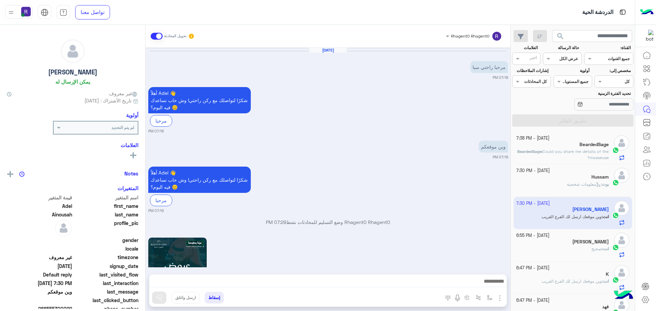
scroll to position [790, 0]
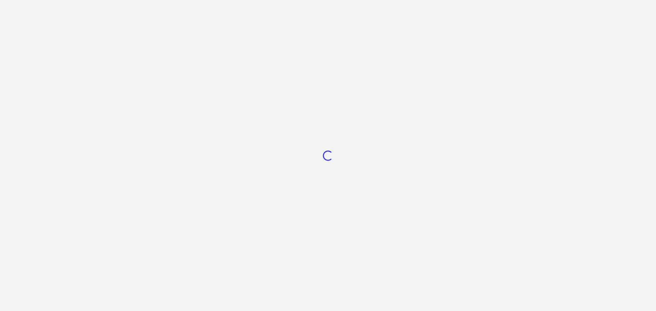
scroll to position [258, 0]
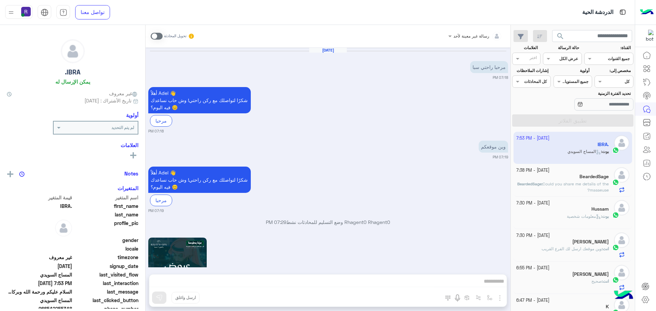
scroll to position [1210, 0]
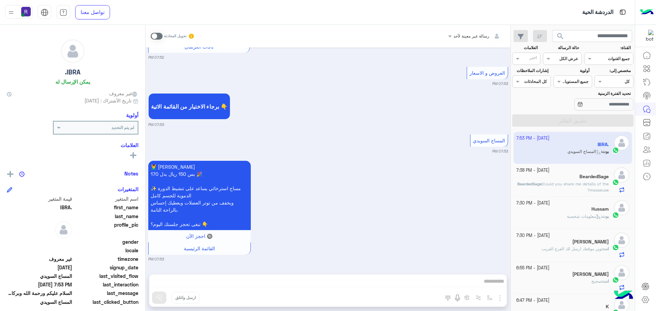
click at [541, 186] on span "BeardedSage" at bounding box center [529, 183] width 24 height 5
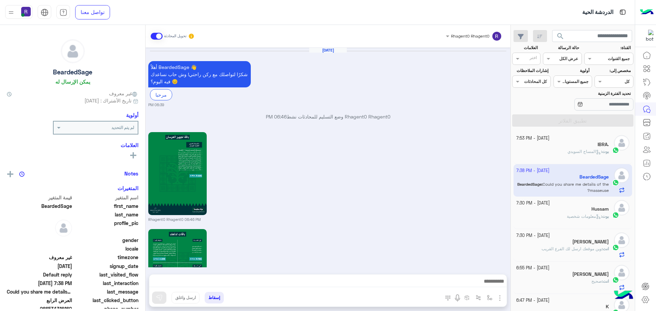
scroll to position [1148, 0]
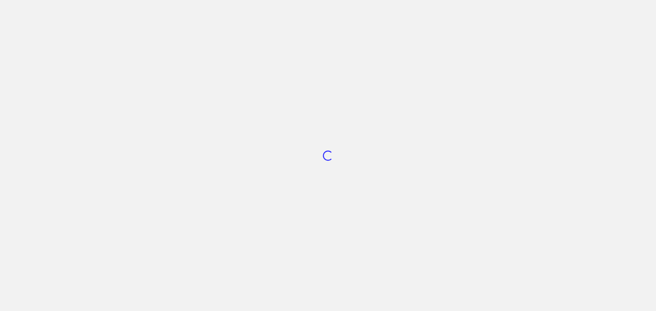
scroll to position [258, 0]
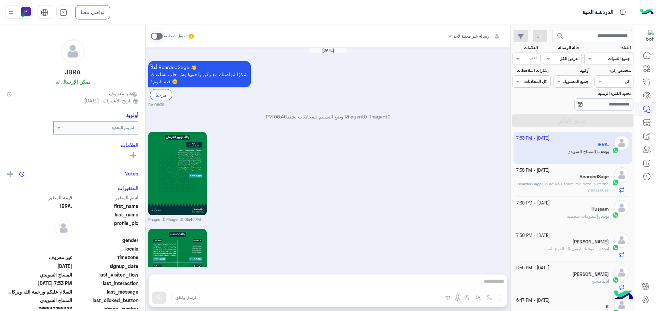
scroll to position [1569, 0]
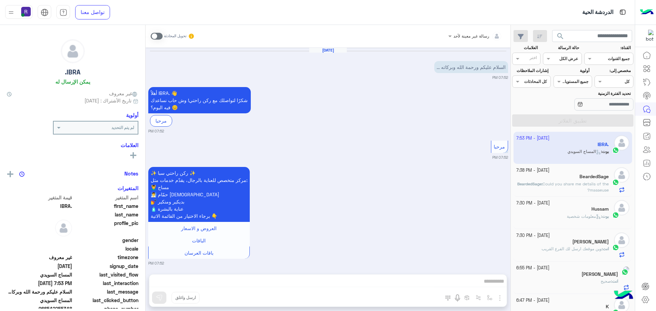
scroll to position [213, 0]
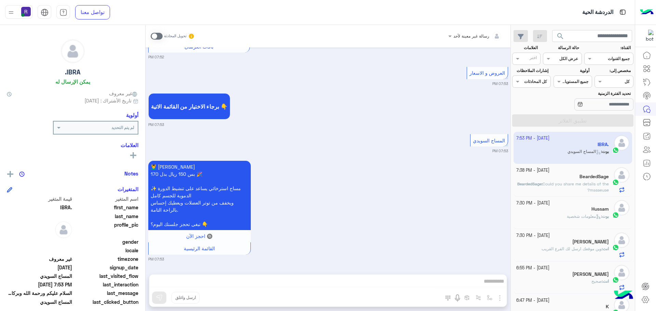
click at [396, 140] on div "المساج السويدي 07:53 PM" at bounding box center [328, 143] width 360 height 21
click at [581, 182] on span "Could you share me details of the masseuse?" at bounding box center [576, 186] width 66 height 11
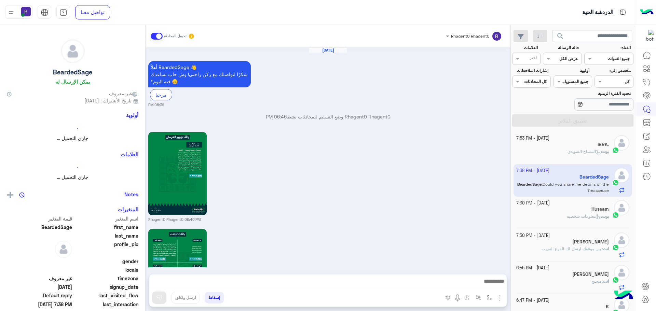
scroll to position [1148, 0]
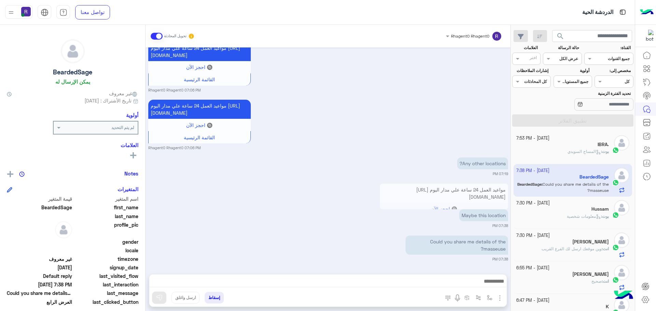
click at [587, 155] on p "بوت : المساج ال[DEMOGRAPHIC_DATA]" at bounding box center [587, 152] width 41 height 6
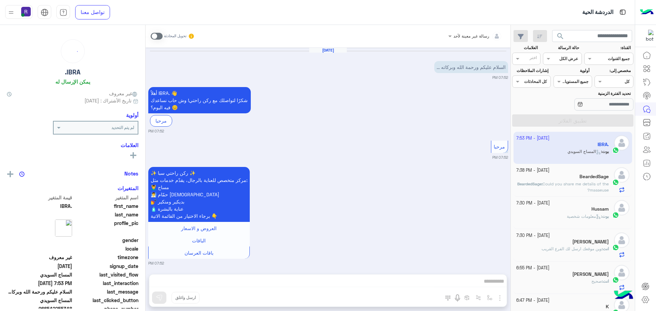
scroll to position [213, 0]
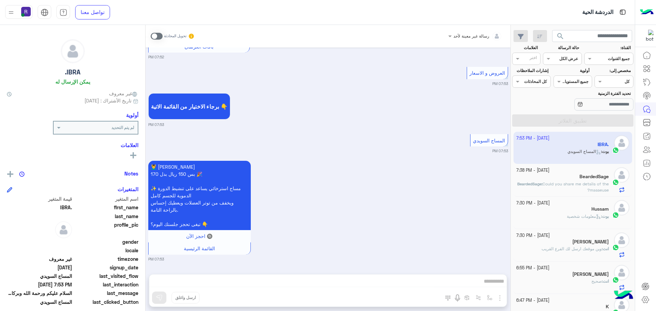
click at [596, 185] on span "Could you share me details of the masseuse?" at bounding box center [576, 186] width 66 height 11
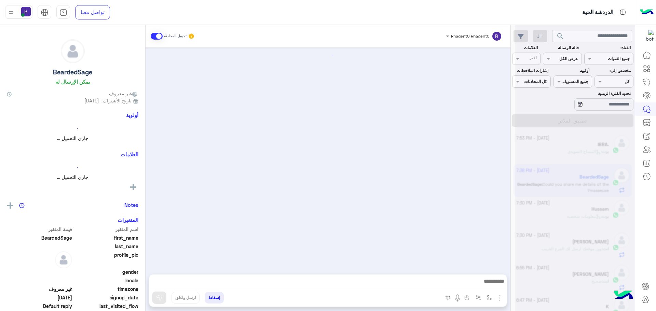
scroll to position [1148, 0]
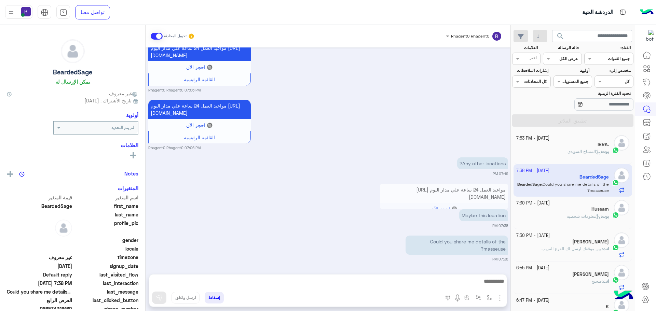
click at [587, 155] on div "بوت : المساج السويدي" at bounding box center [562, 155] width 93 height 12
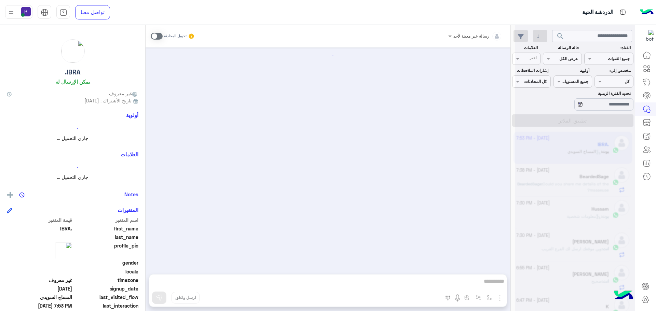
scroll to position [213, 0]
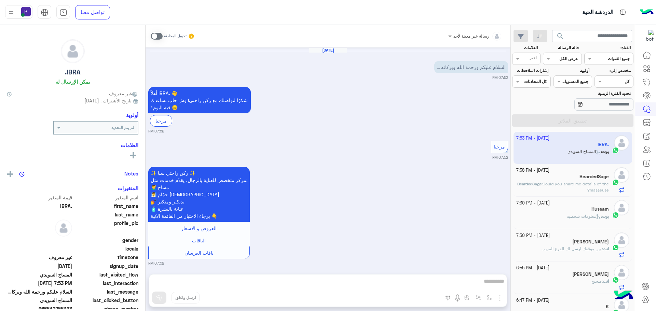
scroll to position [213, 0]
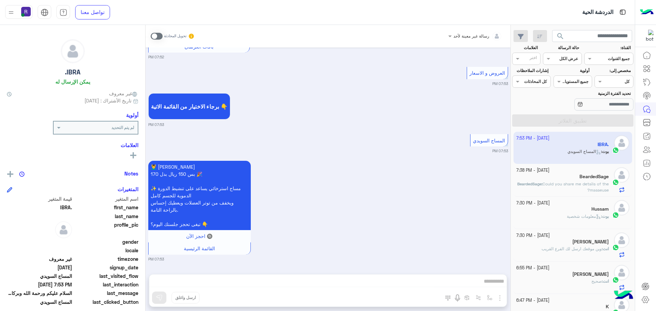
click at [572, 178] on div "BeardedSage" at bounding box center [562, 177] width 93 height 7
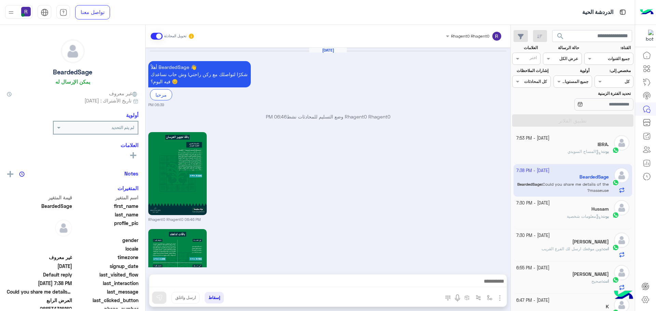
scroll to position [1148, 0]
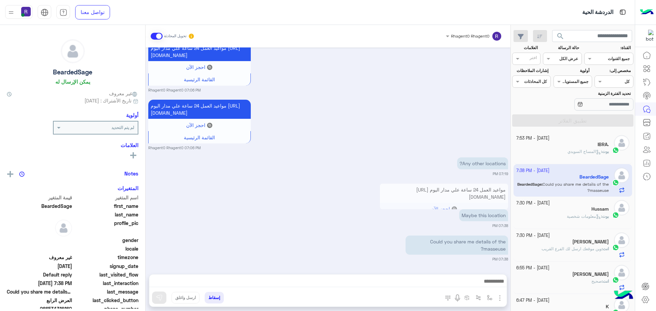
click at [576, 152] on span "المساج السويدي" at bounding box center [583, 151] width 33 height 5
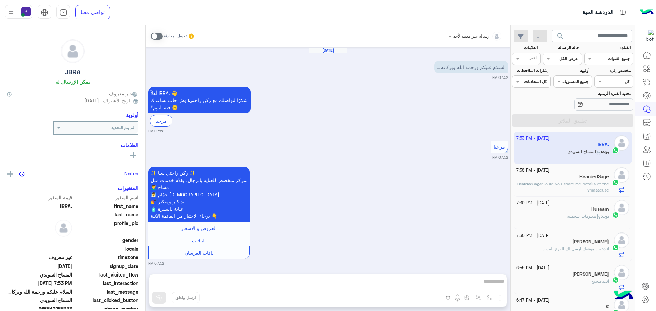
scroll to position [213, 0]
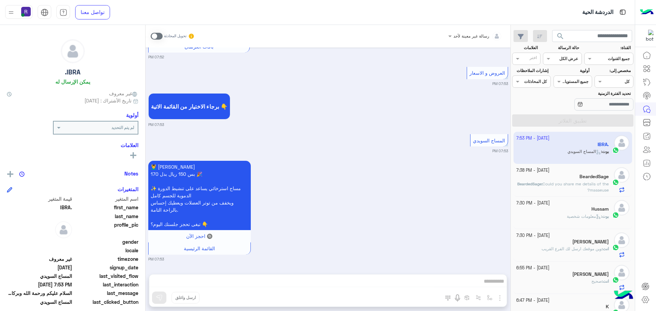
click at [607, 186] on span "Could you share me details of the masseuse?" at bounding box center [576, 186] width 66 height 11
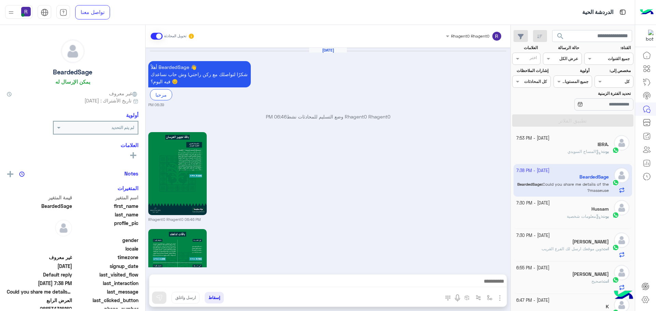
scroll to position [1148, 0]
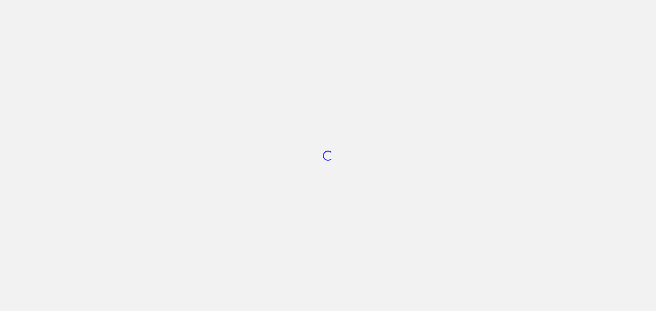
scroll to position [258, 0]
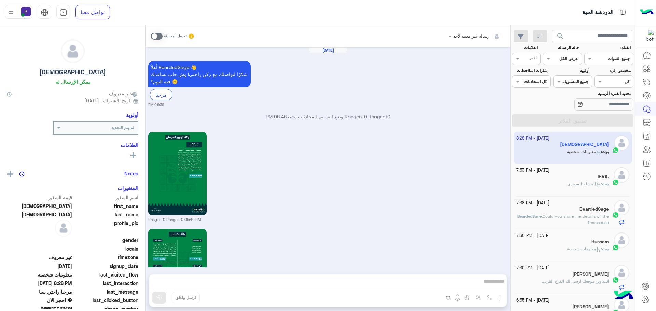
scroll to position [2414, 0]
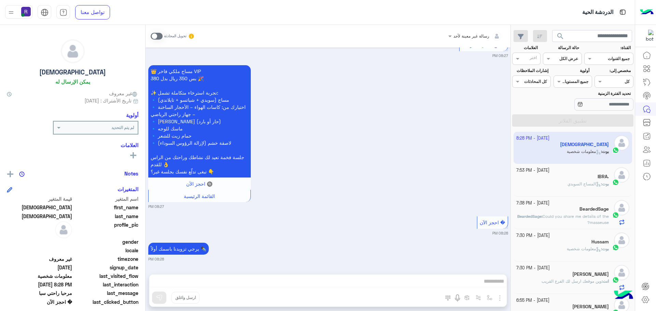
click at [161, 37] on span at bounding box center [157, 36] width 12 height 7
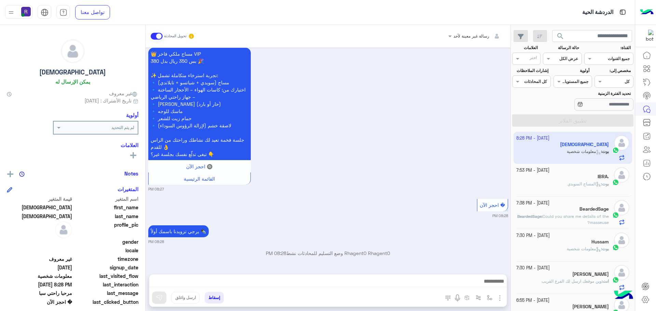
scroll to position [2431, 0]
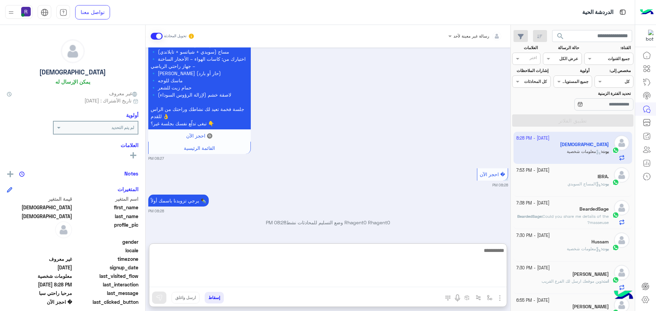
paste textarea "**********"
type textarea "**********"
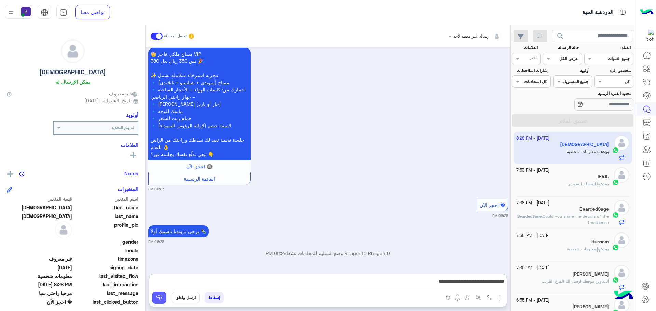
click at [158, 302] on button at bounding box center [159, 298] width 14 height 12
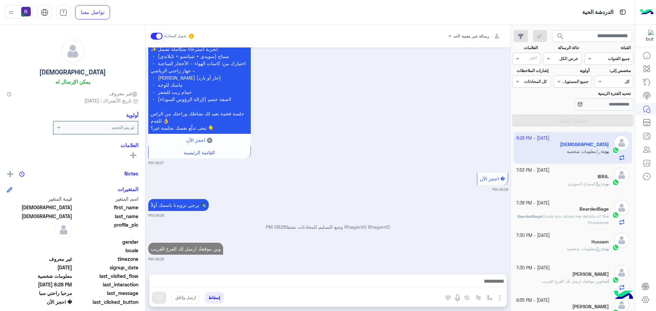
scroll to position [2457, 0]
click at [588, 179] on div "IBRA." at bounding box center [562, 177] width 93 height 7
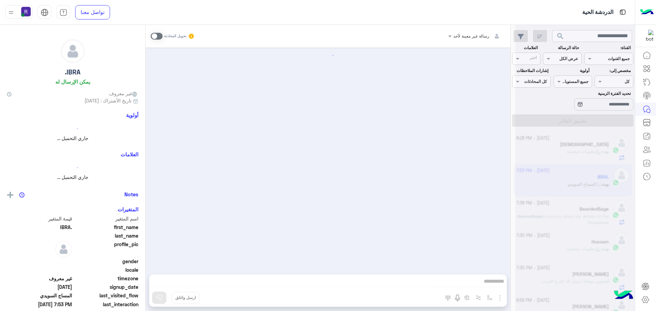
scroll to position [213, 0]
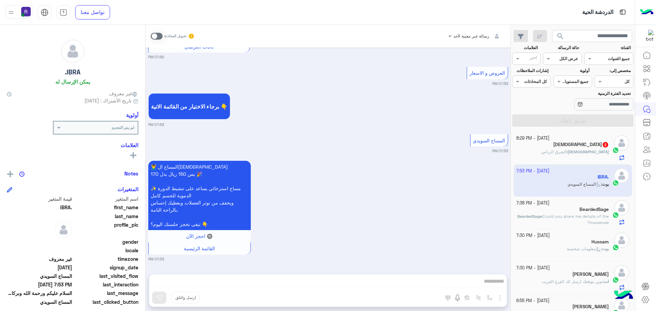
click at [564, 146] on div "[DEMOGRAPHIC_DATA] 2" at bounding box center [562, 145] width 93 height 7
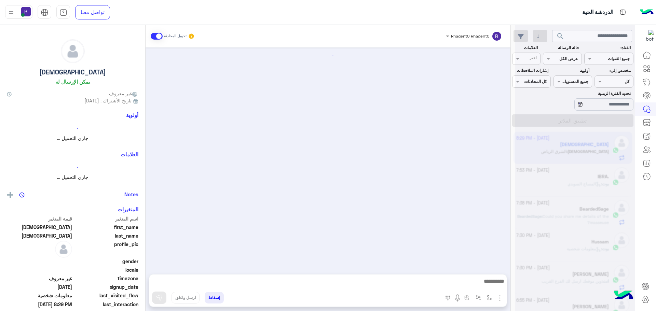
scroll to position [938, 0]
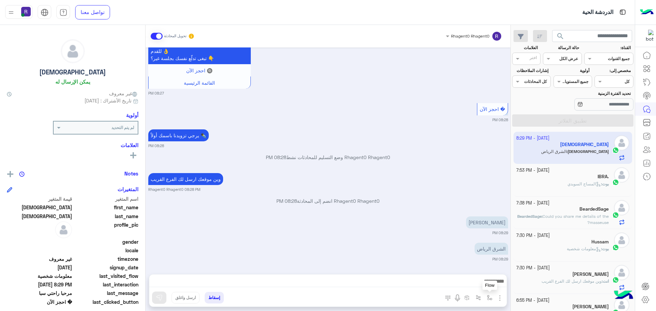
click at [486, 295] on button "button" at bounding box center [489, 297] width 11 height 11
click at [486, 288] on div "أدخل اسم مجموعة الرسائل" at bounding box center [465, 283] width 59 height 12
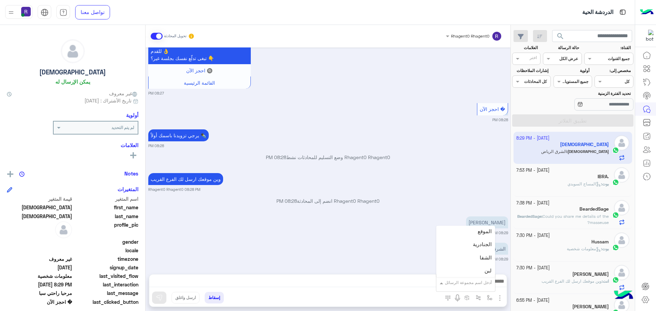
scroll to position [444, 0]
click at [473, 249] on div "الجنادرية" at bounding box center [465, 248] width 59 height 13
type textarea "*********"
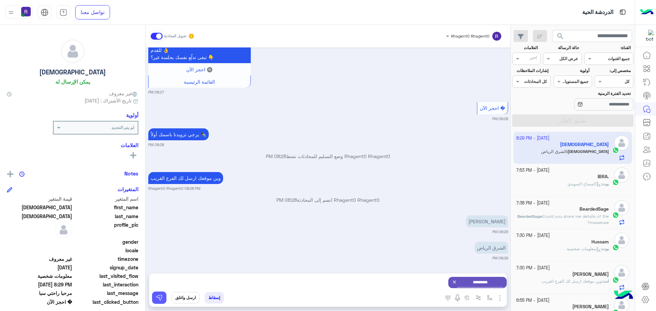
click at [162, 296] on img at bounding box center [159, 297] width 7 height 7
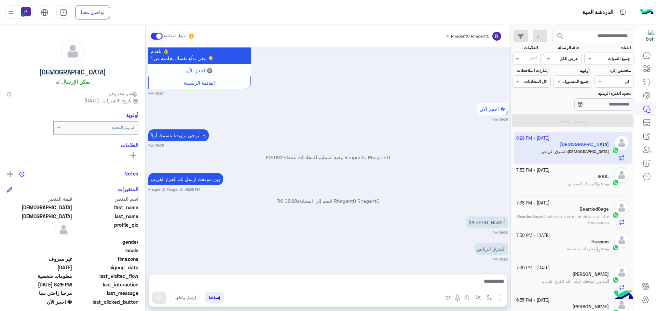
scroll to position [1003, 0]
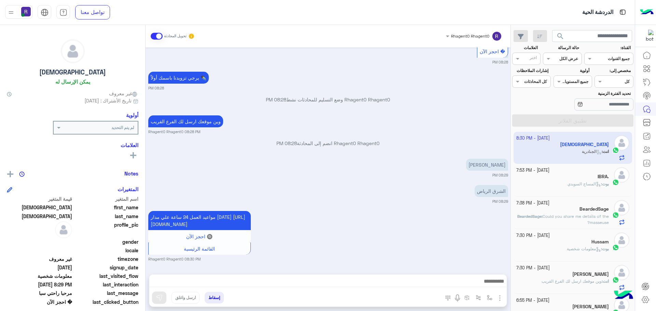
click at [596, 183] on icon at bounding box center [598, 184] width 5 height 5
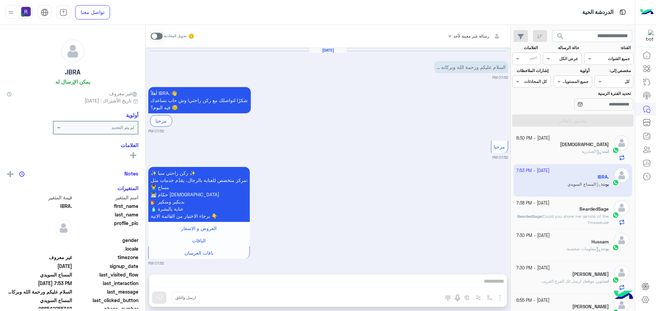
scroll to position [213, 0]
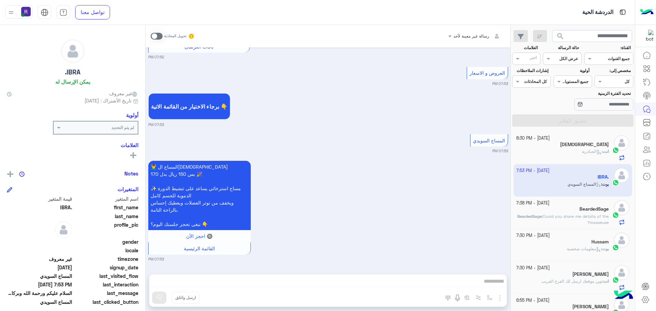
click at [317, 191] on div "💆‍♂️ المساج السويدي بس 150 ريال بدل 170 🎉 ✨ مساج استرخائي يساعد على تنشيط الدور…" at bounding box center [328, 210] width 360 height 103
click at [587, 151] on span "الجنادرية" at bounding box center [592, 151] width 20 height 5
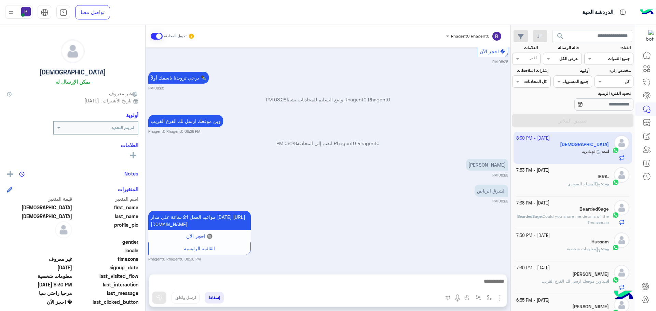
click at [579, 181] on p "بوت : المساج السويدي" at bounding box center [587, 184] width 41 height 6
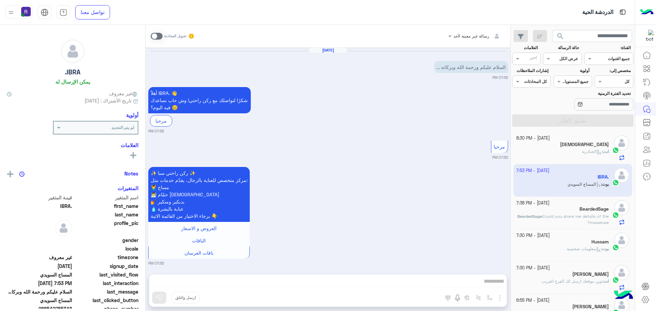
scroll to position [213, 0]
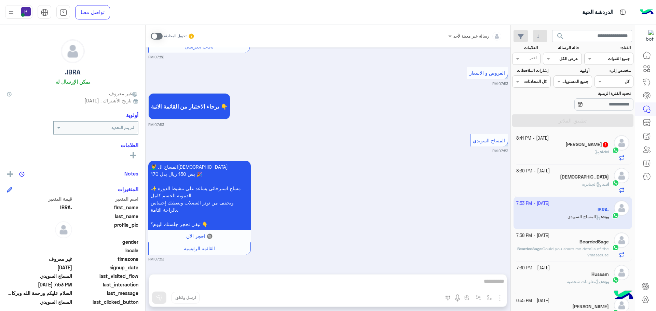
click at [585, 151] on div "Adel :" at bounding box center [562, 155] width 93 height 12
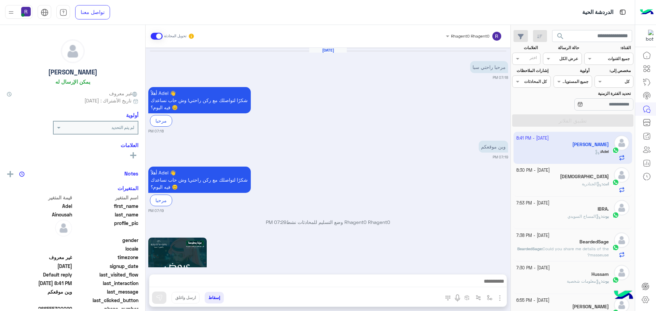
scroll to position [816, 0]
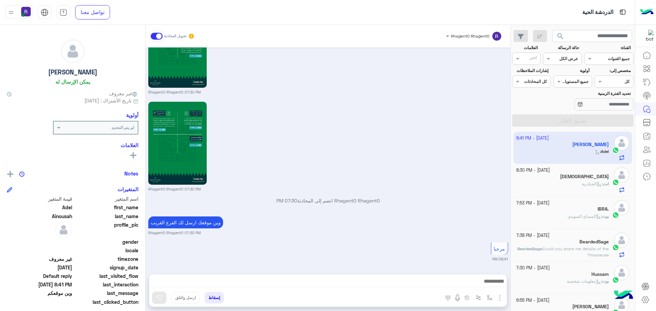
click at [552, 182] on div "انت : الجنادرية" at bounding box center [562, 187] width 93 height 12
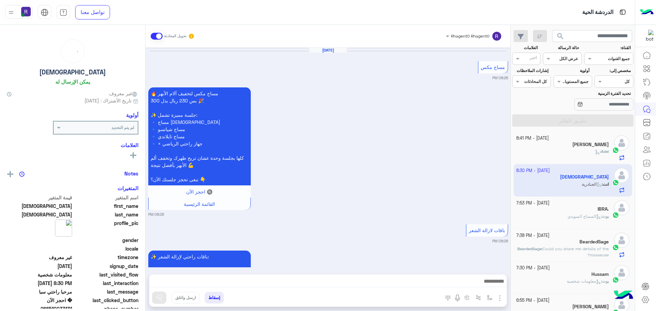
scroll to position [871, 0]
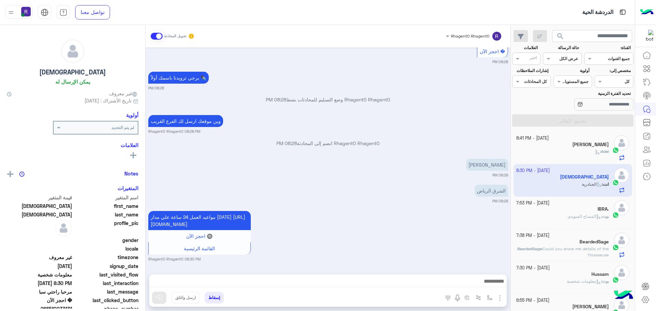
click at [573, 153] on div "Adel :" at bounding box center [562, 155] width 93 height 12
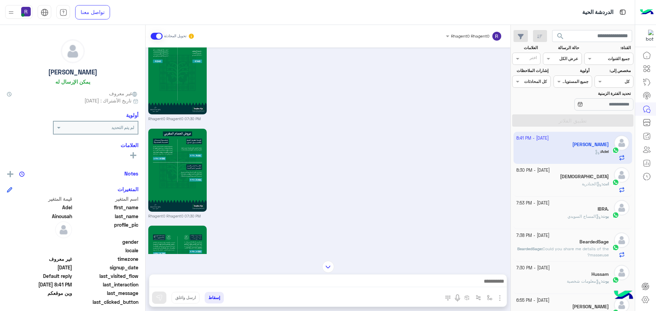
scroll to position [816, 0]
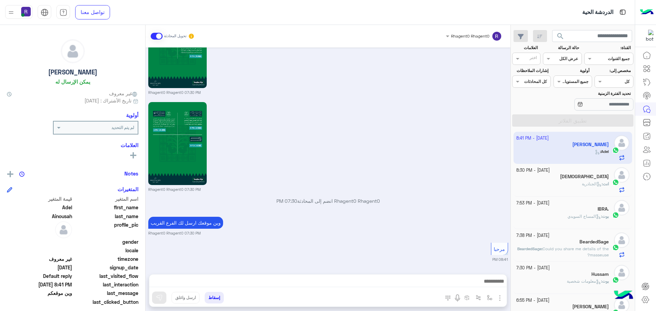
click at [604, 186] on span "انت" at bounding box center [606, 183] width 6 height 5
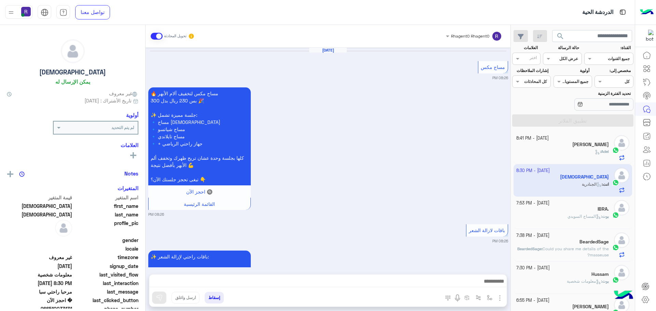
scroll to position [871, 0]
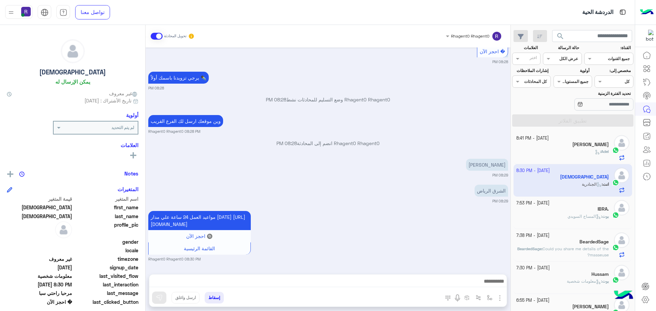
click at [567, 152] on div "Adel :" at bounding box center [562, 155] width 93 height 12
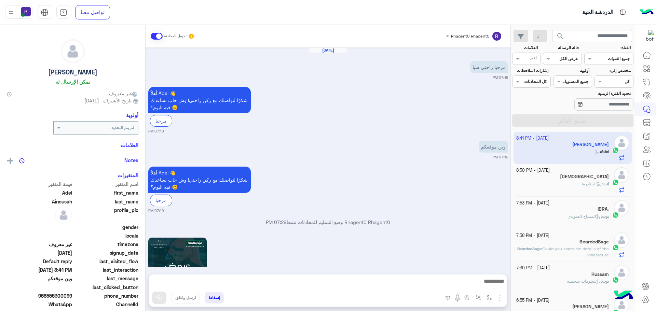
scroll to position [816, 0]
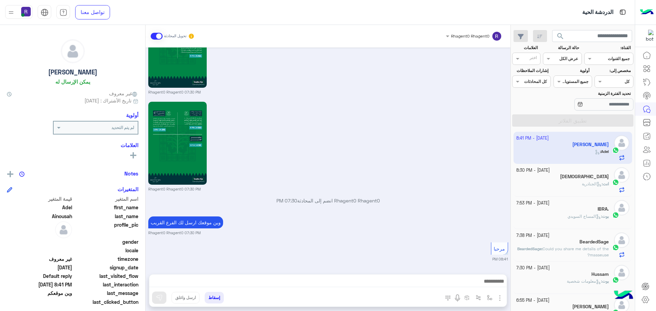
click at [571, 214] on span "المساج السويدي" at bounding box center [583, 216] width 33 height 5
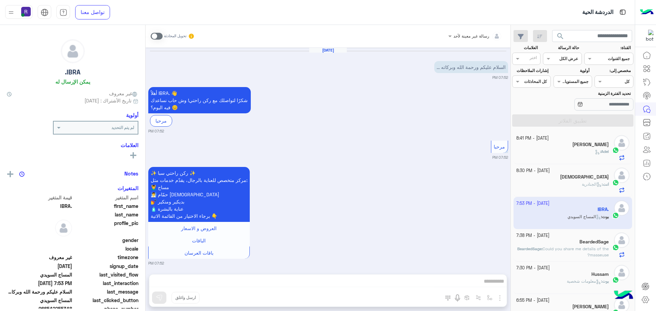
scroll to position [213, 0]
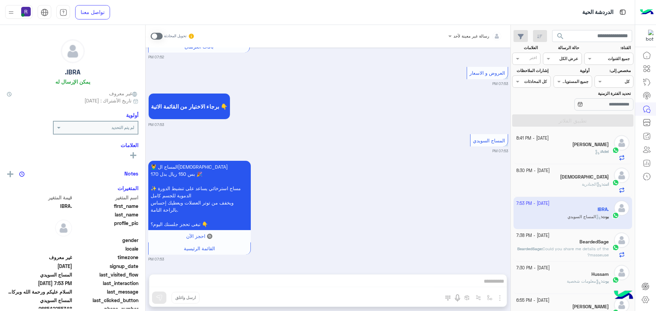
click at [572, 243] on div "BeardedSage" at bounding box center [562, 242] width 93 height 7
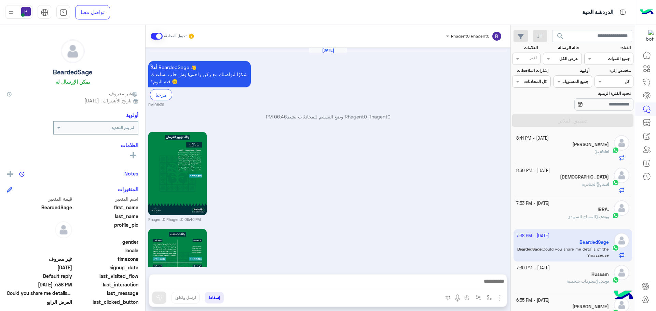
scroll to position [1148, 0]
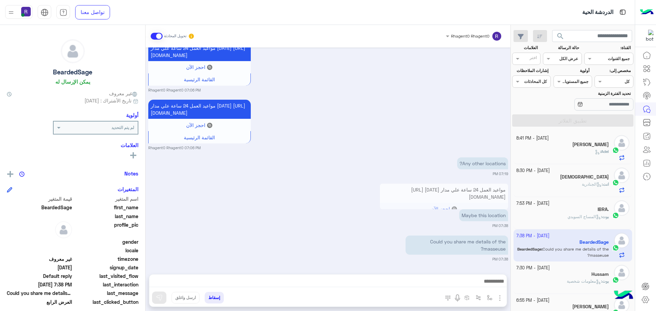
click at [569, 273] on div "Hussam" at bounding box center [562, 275] width 93 height 7
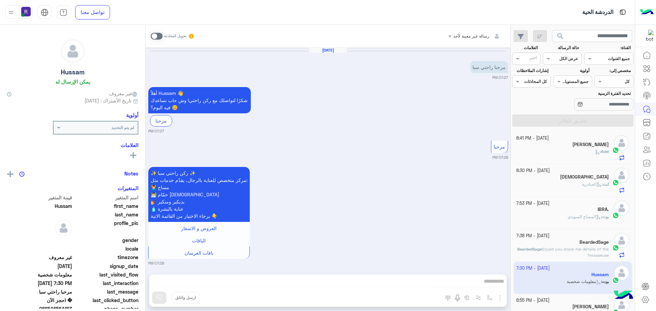
scroll to position [308, 0]
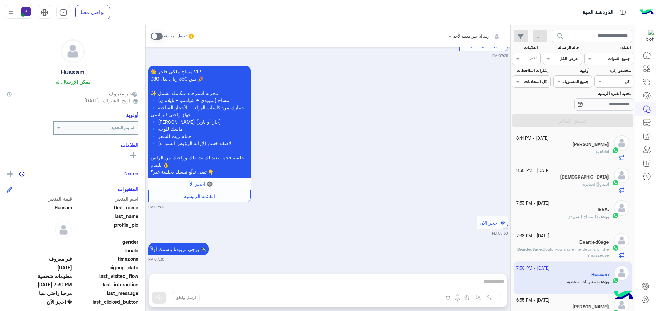
click at [595, 154] on icon at bounding box center [596, 154] width 2 height 2
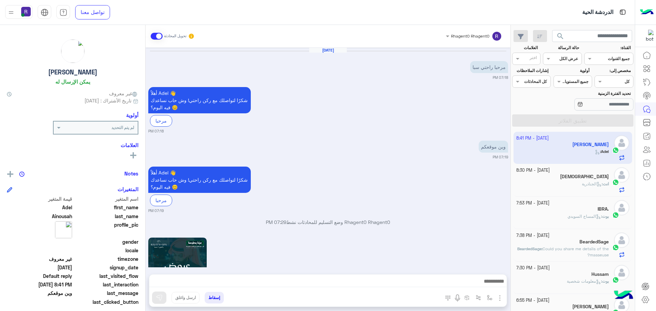
scroll to position [816, 0]
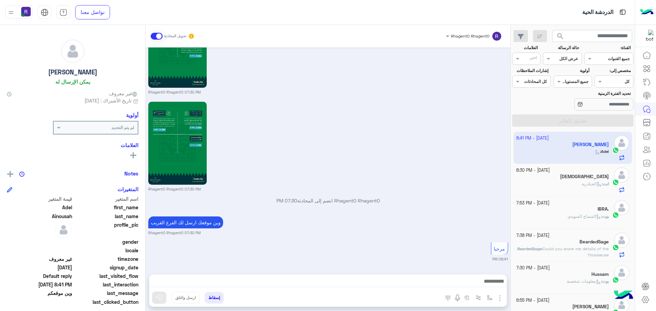
click at [566, 186] on div "انت : الجنادرية" at bounding box center [562, 187] width 93 height 12
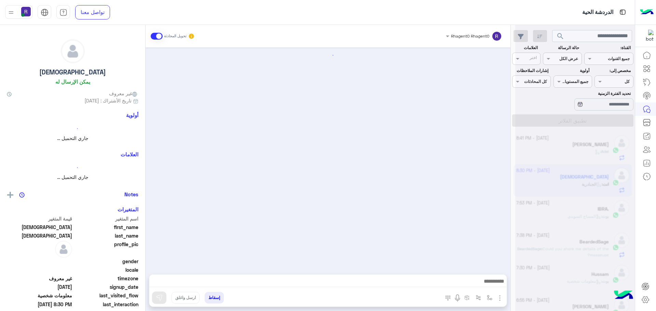
scroll to position [871, 0]
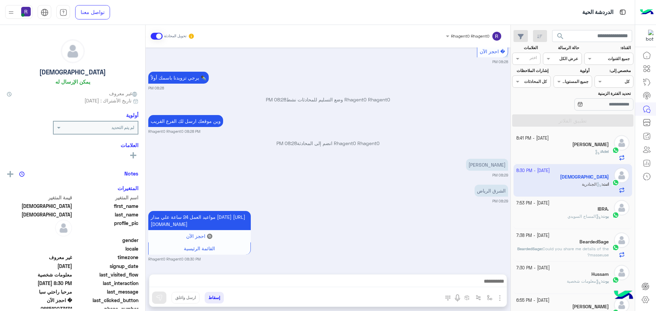
click at [568, 151] on div "Adel :" at bounding box center [562, 155] width 93 height 12
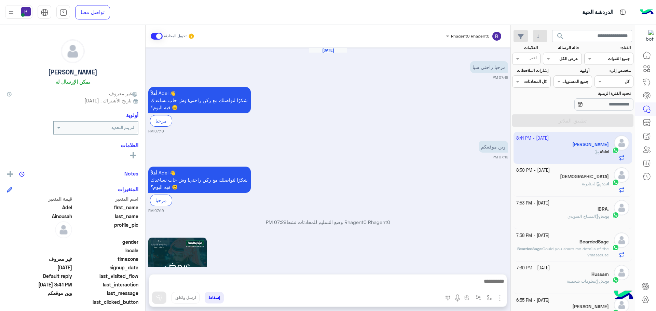
scroll to position [816, 0]
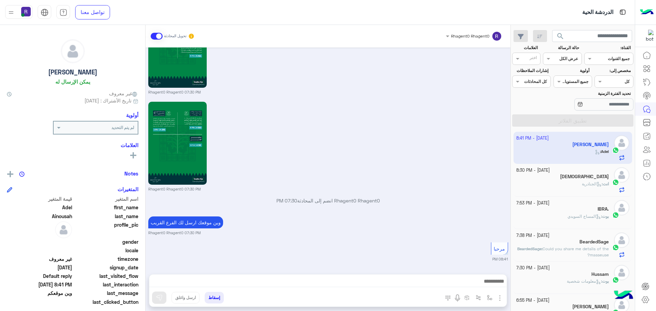
click at [547, 180] on div "[DEMOGRAPHIC_DATA]" at bounding box center [562, 177] width 93 height 7
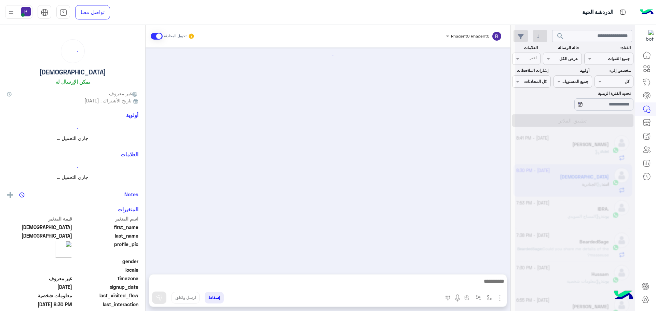
scroll to position [871, 0]
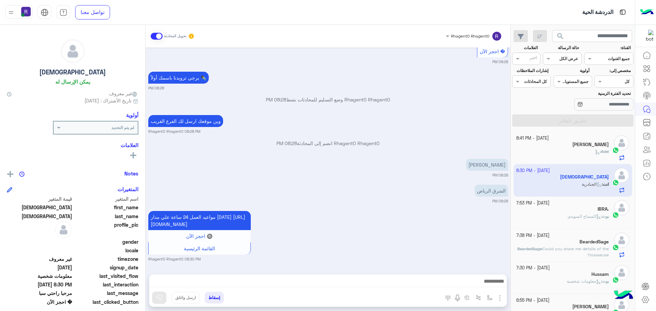
click at [588, 143] on h5 "[PERSON_NAME]" at bounding box center [590, 145] width 37 height 6
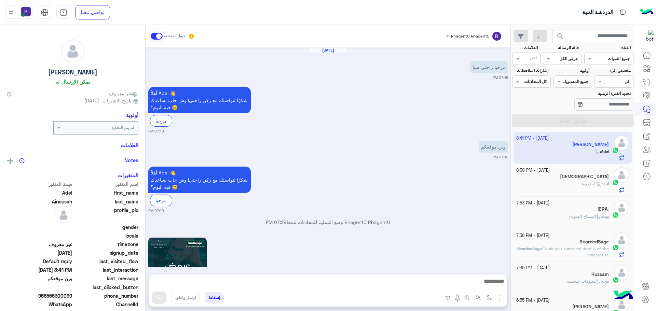
scroll to position [816, 0]
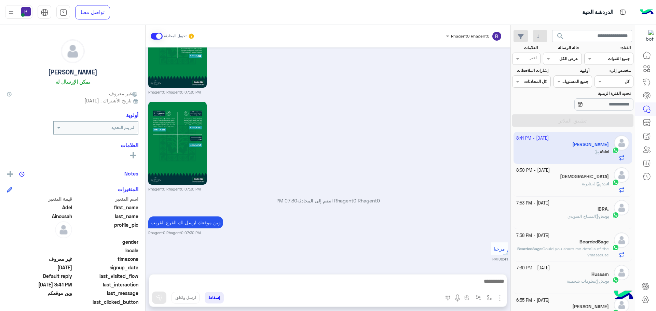
click at [582, 177] on div "[DEMOGRAPHIC_DATA]" at bounding box center [562, 177] width 93 height 7
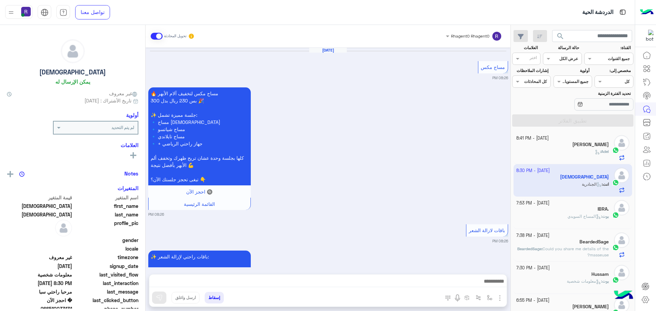
scroll to position [871, 0]
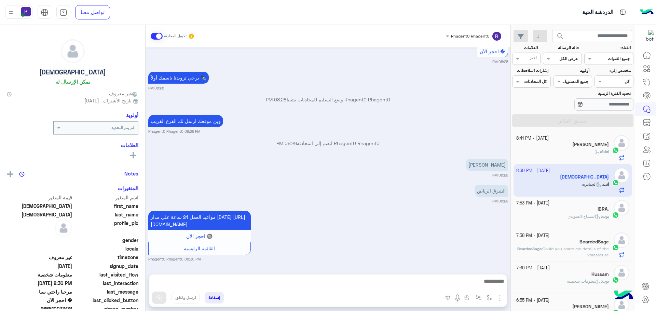
click at [588, 155] on div "Adel :" at bounding box center [562, 155] width 93 height 12
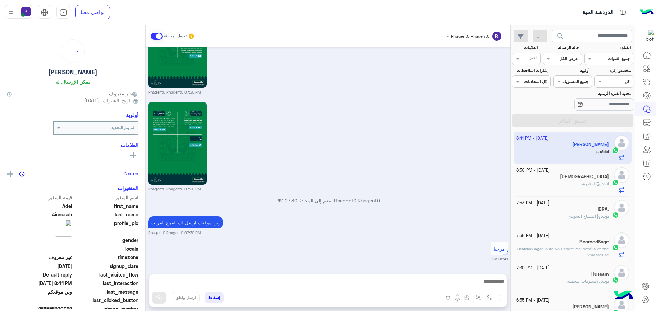
scroll to position [816, 0]
click at [566, 179] on div "[DEMOGRAPHIC_DATA]" at bounding box center [562, 177] width 93 height 7
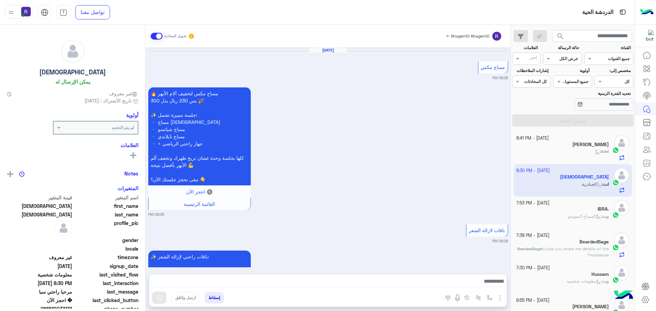
scroll to position [871, 0]
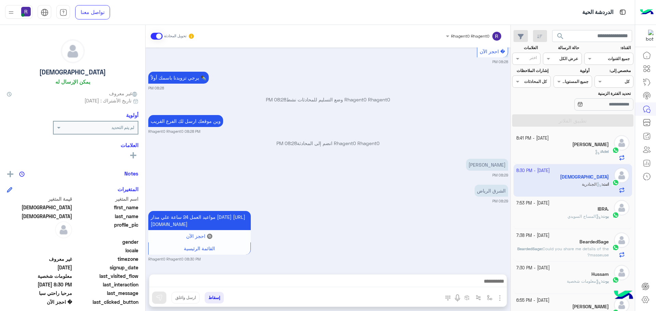
click at [565, 152] on div "Adel :" at bounding box center [562, 155] width 93 height 12
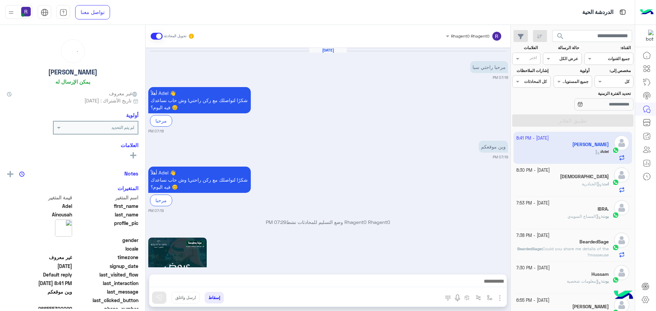
scroll to position [816, 0]
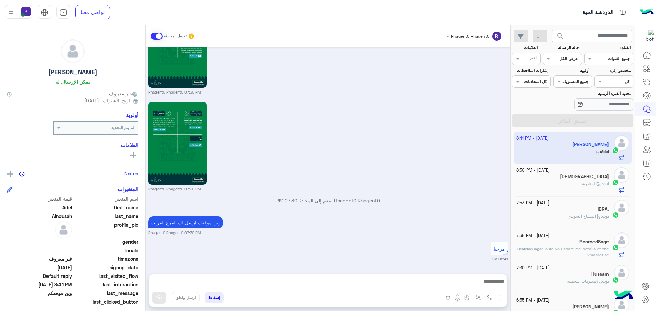
click at [570, 177] on div "[DEMOGRAPHIC_DATA]" at bounding box center [562, 177] width 93 height 7
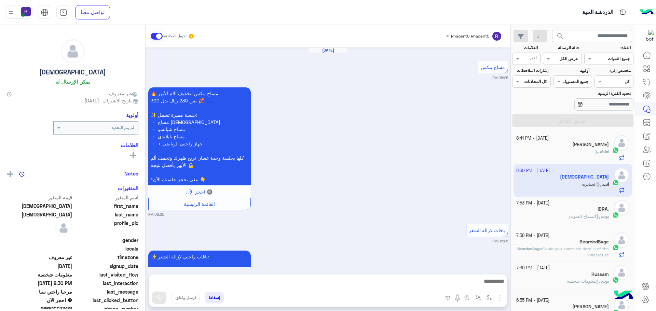
scroll to position [871, 0]
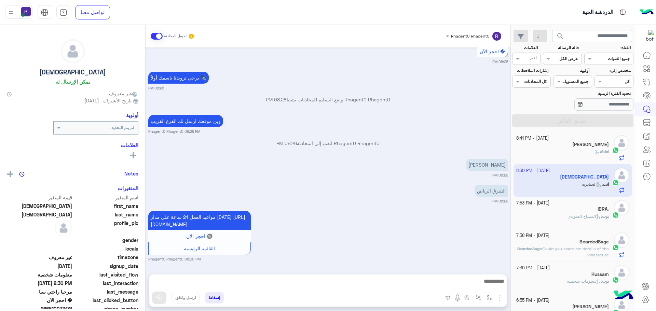
click at [568, 158] on div "Adel :" at bounding box center [562, 155] width 93 height 12
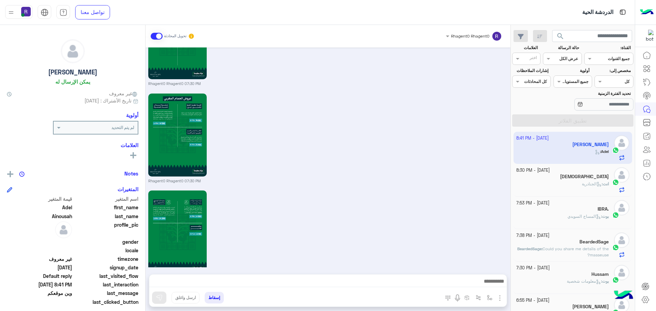
scroll to position [816, 0]
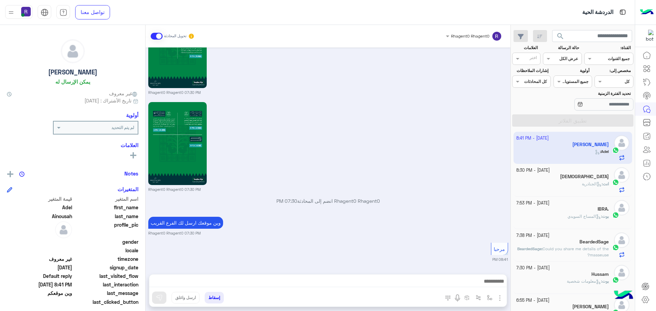
click at [565, 177] on div "[DEMOGRAPHIC_DATA]" at bounding box center [562, 177] width 93 height 7
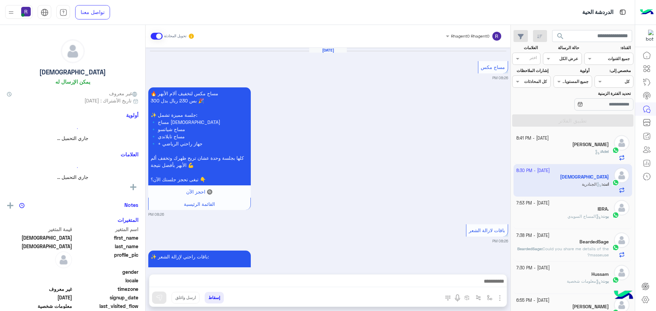
scroll to position [871, 0]
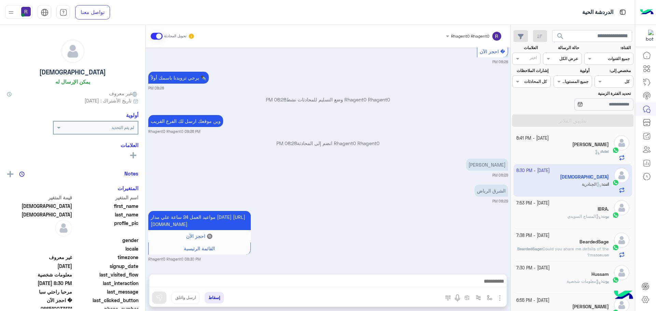
click at [596, 216] on icon at bounding box center [598, 216] width 5 height 5
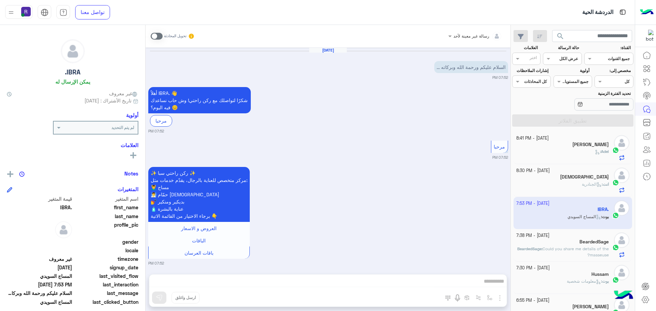
scroll to position [213, 0]
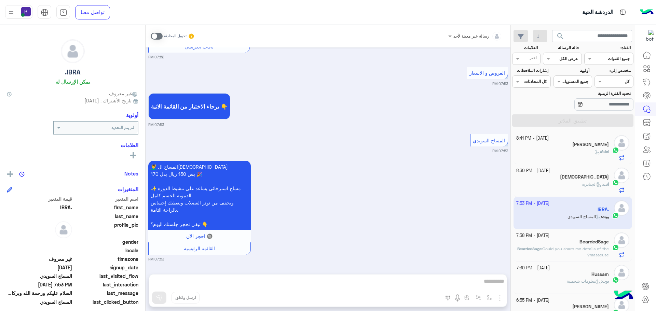
click at [585, 242] on h5 "BeardedSage" at bounding box center [593, 242] width 29 height 6
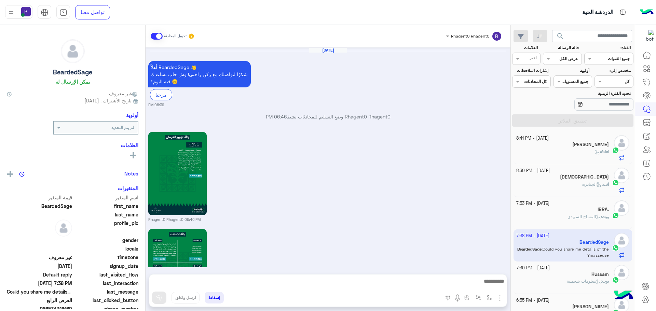
scroll to position [1148, 0]
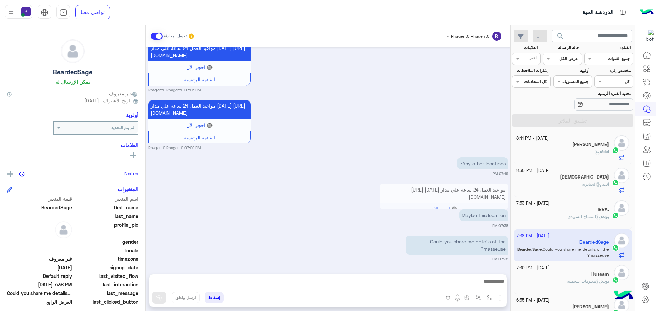
click at [578, 155] on div "Adel :" at bounding box center [562, 155] width 93 height 12
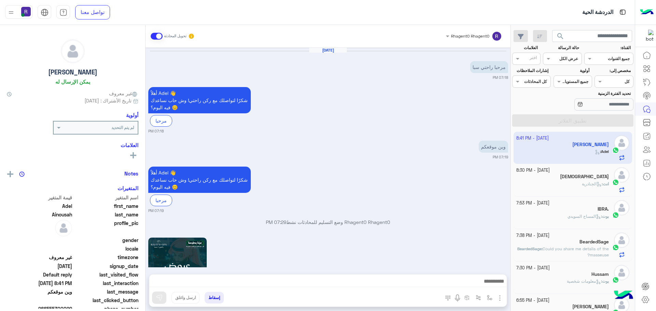
scroll to position [816, 0]
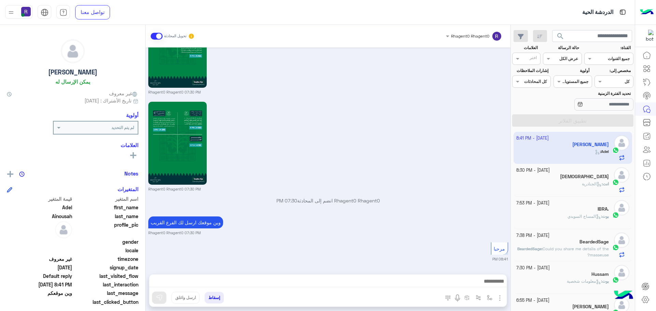
click at [550, 173] on small "[DATE] - 8:30 PM" at bounding box center [532, 170] width 33 height 6
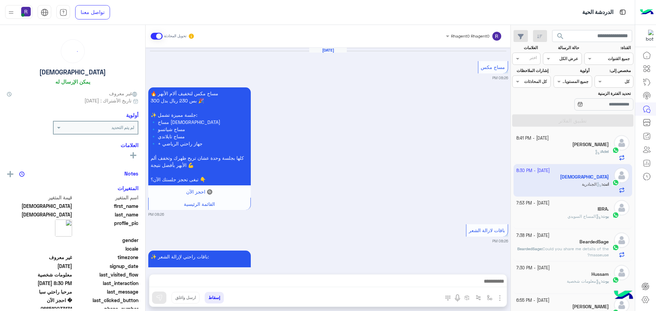
scroll to position [871, 0]
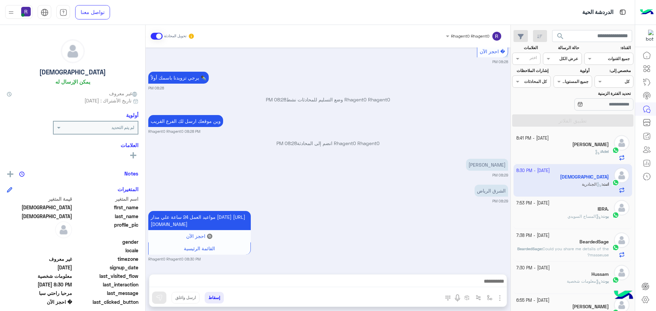
click at [584, 149] on div "Adel :" at bounding box center [562, 155] width 93 height 12
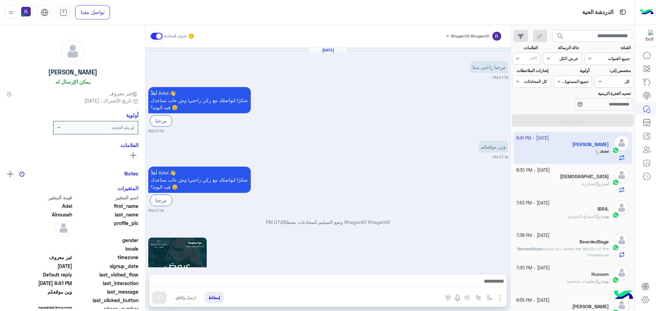
scroll to position [816, 0]
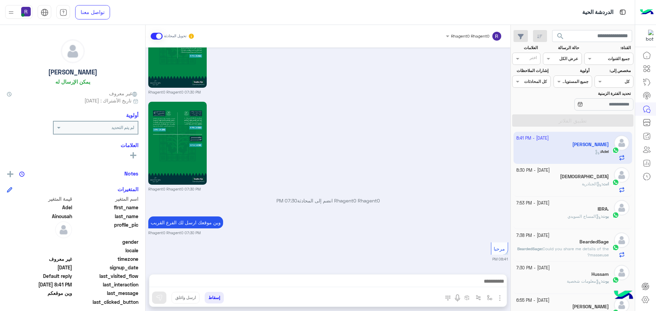
click at [584, 178] on div "[DEMOGRAPHIC_DATA]" at bounding box center [562, 177] width 93 height 7
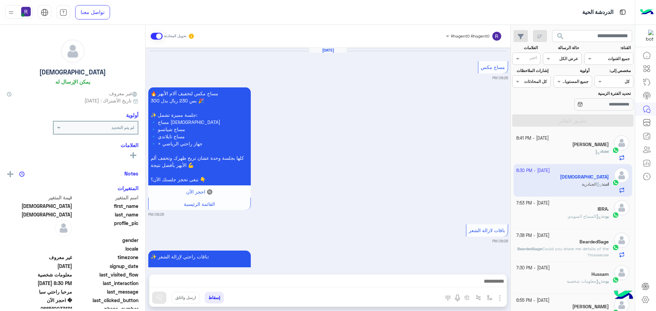
scroll to position [871, 0]
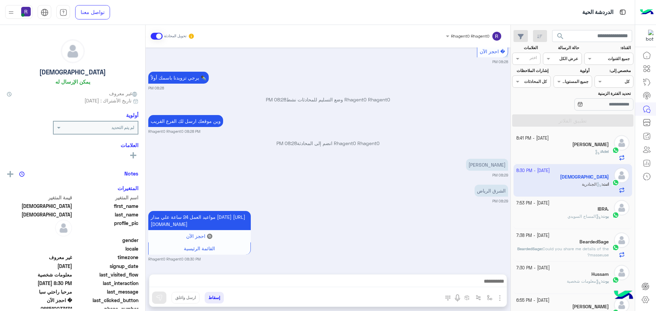
click at [589, 149] on div "Adel :" at bounding box center [562, 155] width 93 height 12
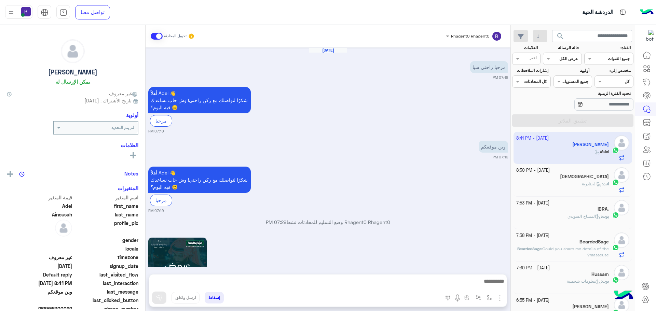
scroll to position [816, 0]
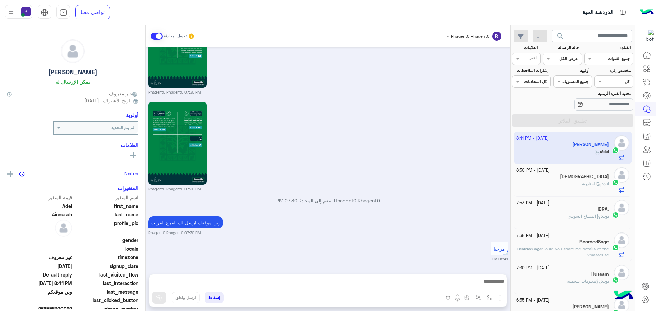
click at [577, 181] on div "انت : الجنادرية" at bounding box center [562, 187] width 93 height 12
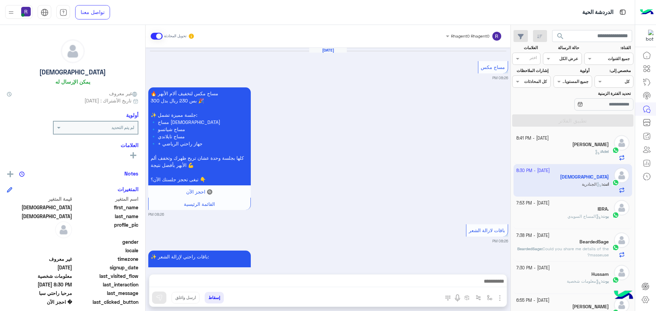
scroll to position [871, 0]
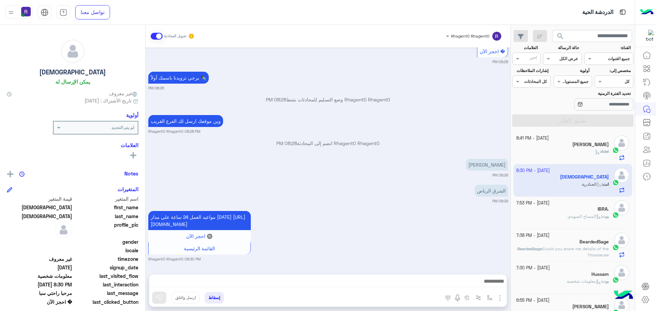
click at [559, 217] on div "بوت : المساج السويدي" at bounding box center [562, 220] width 93 height 12
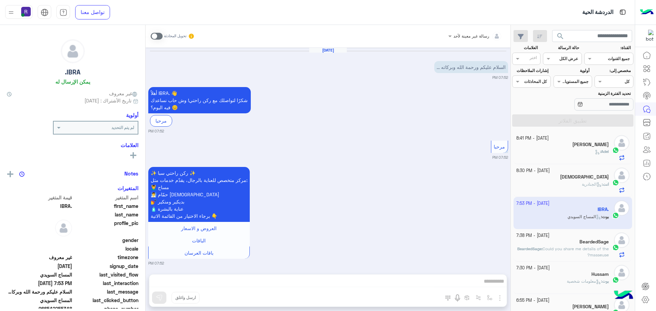
scroll to position [213, 0]
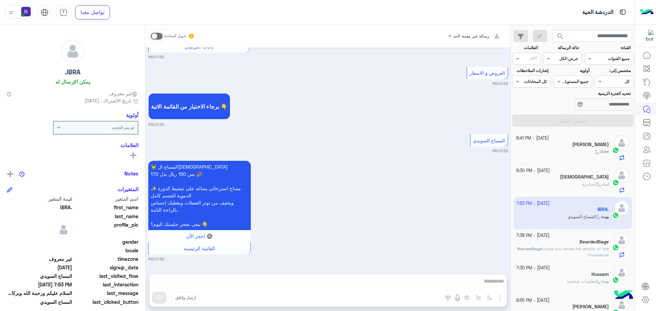
click at [564, 252] on p "BeardedSage : Could you share me details of the masseuse?" at bounding box center [562, 252] width 93 height 12
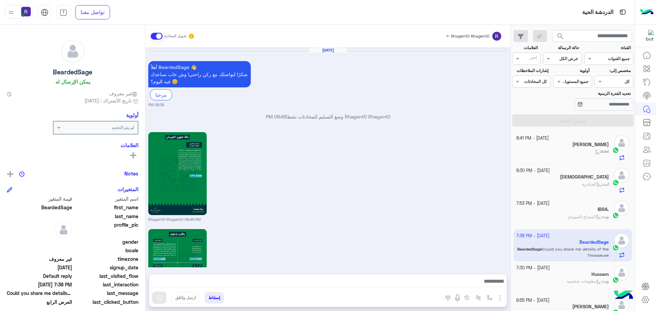
scroll to position [1148, 0]
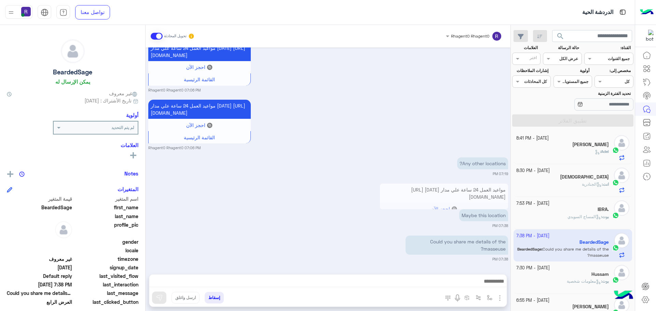
click at [568, 148] on div "[PERSON_NAME]" at bounding box center [562, 145] width 93 height 7
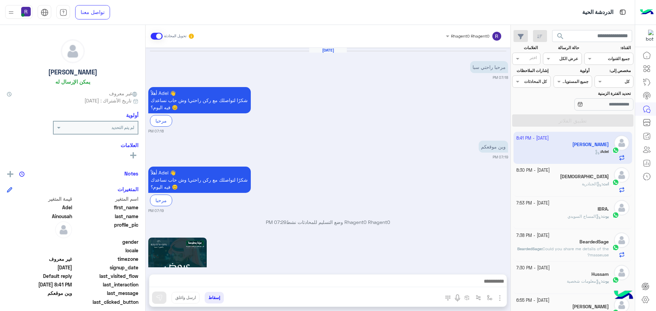
scroll to position [816, 0]
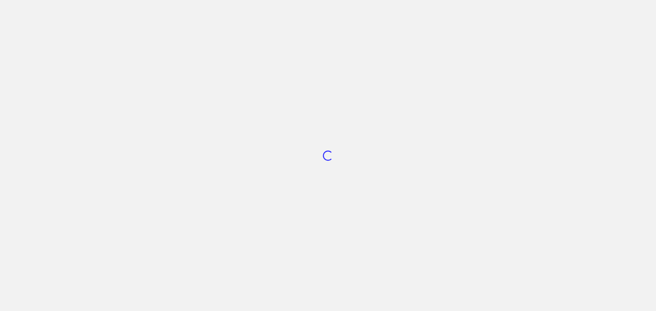
scroll to position [258, 0]
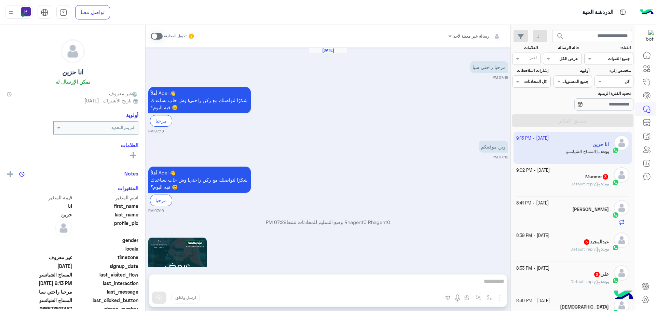
scroll to position [2106, 0]
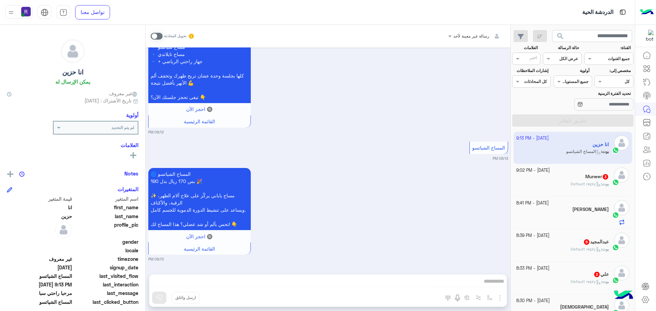
click at [581, 184] on span "Default reply" at bounding box center [586, 183] width 30 height 5
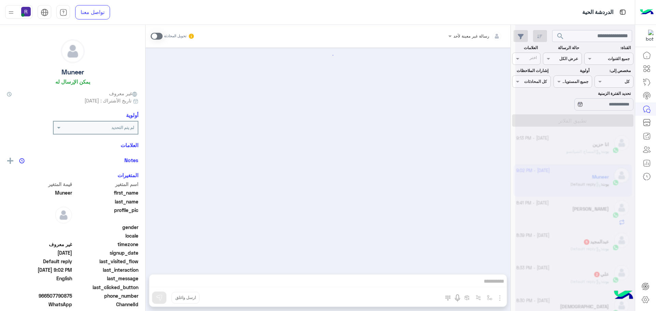
scroll to position [329, 0]
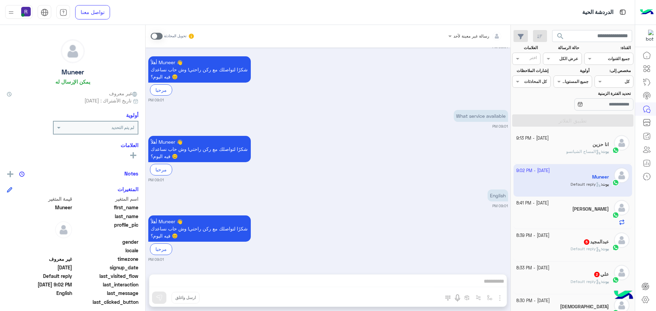
click at [587, 247] on span "Default reply" at bounding box center [586, 248] width 30 height 5
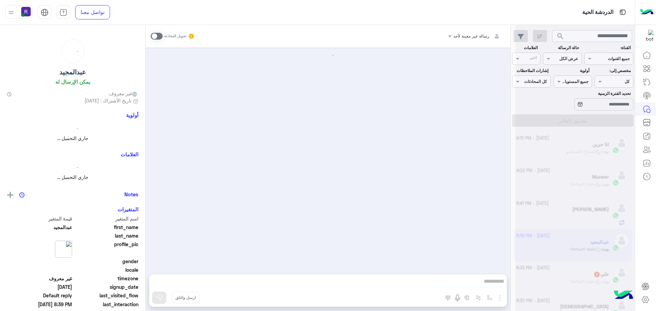
scroll to position [176, 0]
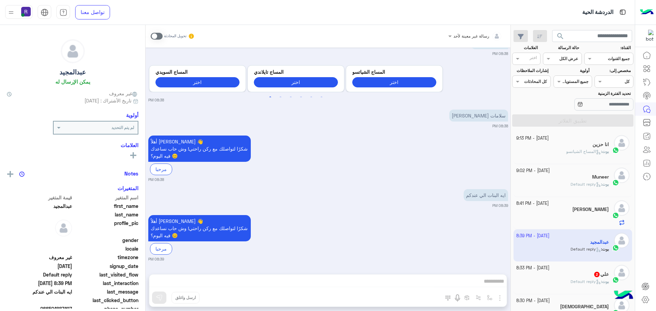
click at [159, 37] on span at bounding box center [157, 36] width 12 height 7
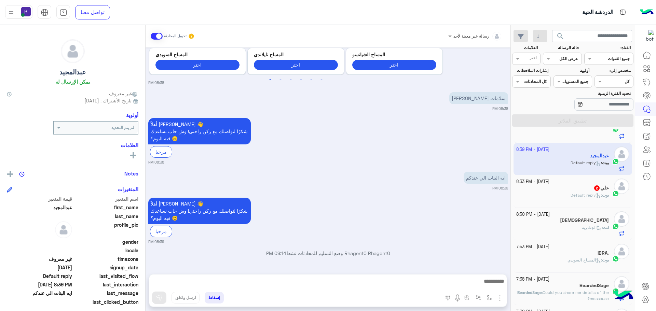
scroll to position [102, 0]
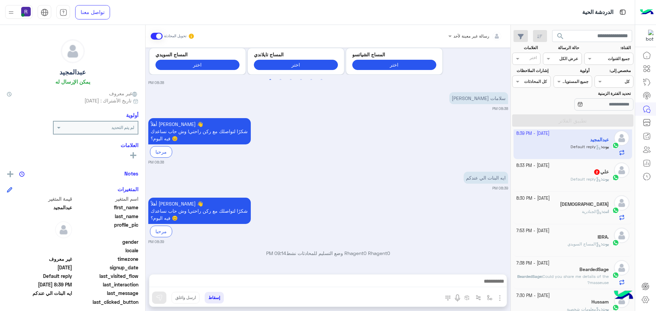
click at [586, 183] on div "بوت : Default reply" at bounding box center [562, 182] width 93 height 12
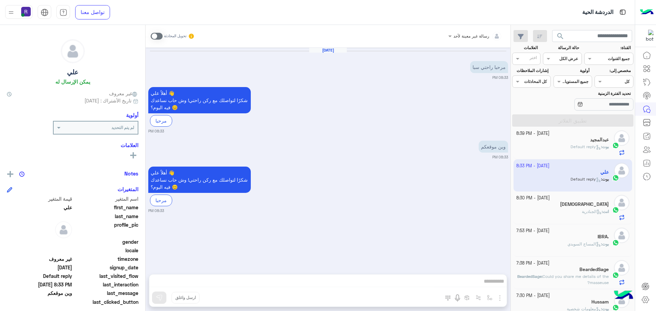
click at [160, 37] on span at bounding box center [157, 36] width 12 height 7
click at [501, 299] on img "button" at bounding box center [500, 298] width 8 height 8
click at [495, 284] on button "الصور" at bounding box center [489, 283] width 29 height 14
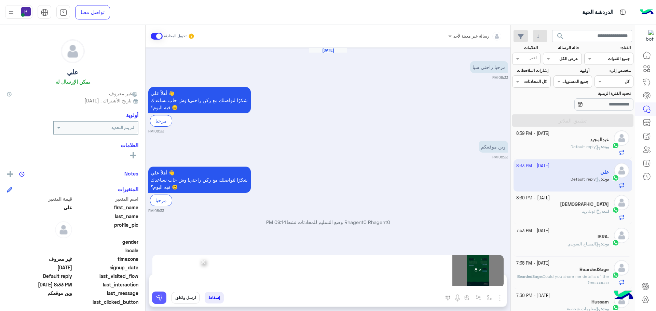
click at [162, 298] on img at bounding box center [159, 297] width 7 height 7
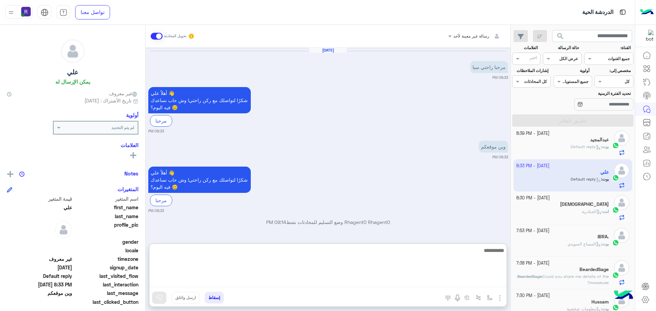
paste textarea "**********"
type textarea "**********"
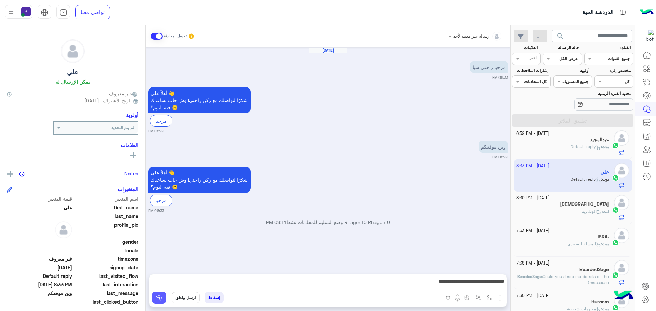
click at [158, 301] on img at bounding box center [159, 297] width 7 height 7
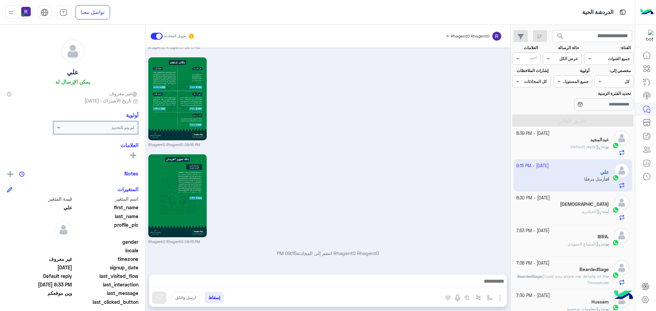
scroll to position [790, 0]
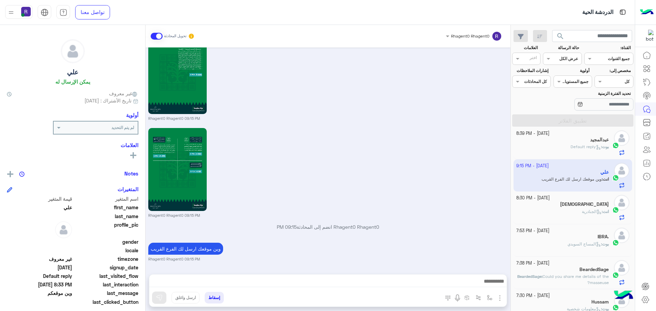
click at [590, 137] on h5 "عبدالمجيد" at bounding box center [599, 140] width 19 height 6
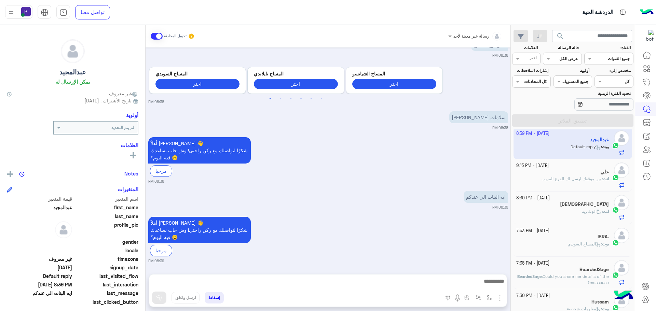
scroll to position [193, 0]
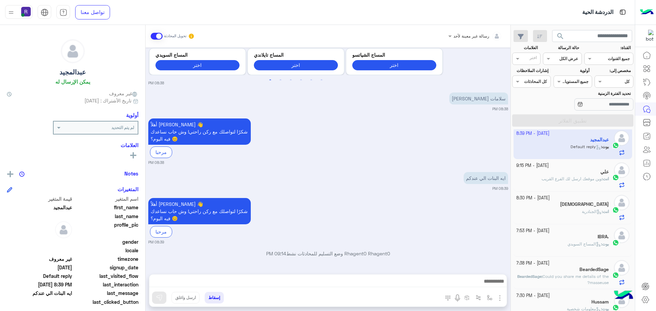
click at [577, 206] on div "[DEMOGRAPHIC_DATA]" at bounding box center [562, 205] width 93 height 7
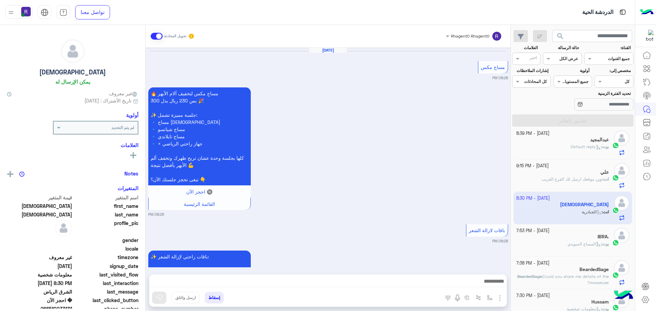
scroll to position [871, 0]
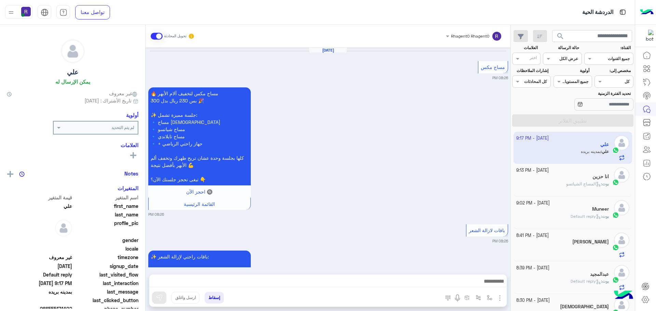
scroll to position [1894, 0]
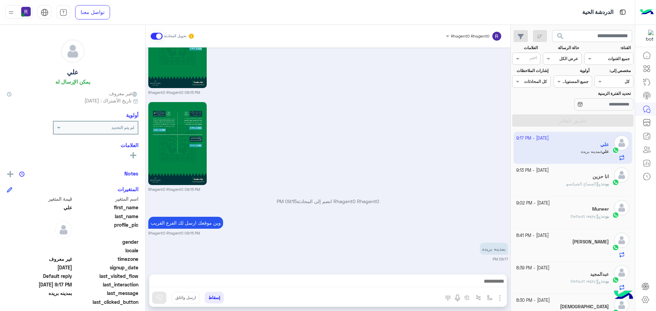
drag, startPoint x: 460, startPoint y: 251, endPoint x: 420, endPoint y: 280, distance: 49.7
click at [460, 251] on img at bounding box center [460, 251] width 8 height 8
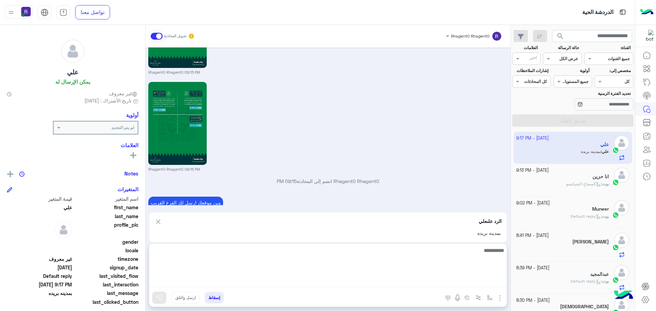
click at [401, 282] on textarea at bounding box center [327, 266] width 357 height 41
type textarea "*******"
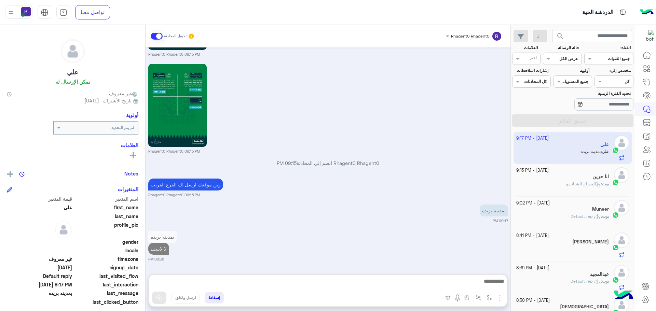
click at [586, 248] on div at bounding box center [562, 252] width 93 height 12
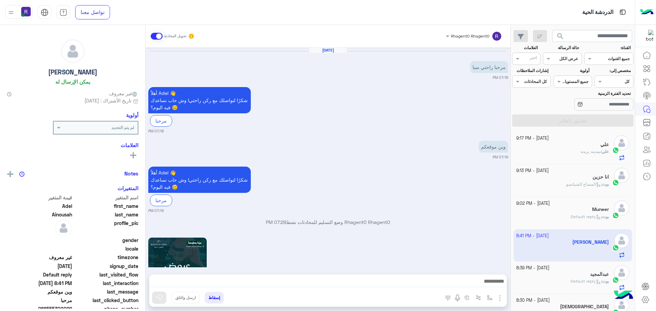
scroll to position [816, 0]
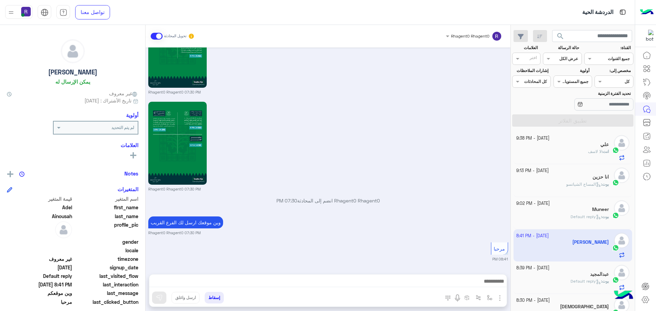
click at [590, 153] on span "لا لاسف" at bounding box center [595, 151] width 14 height 5
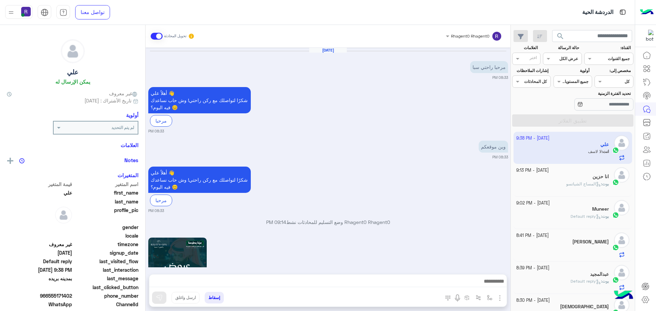
scroll to position [854, 0]
